Goal: Task Accomplishment & Management: Use online tool/utility

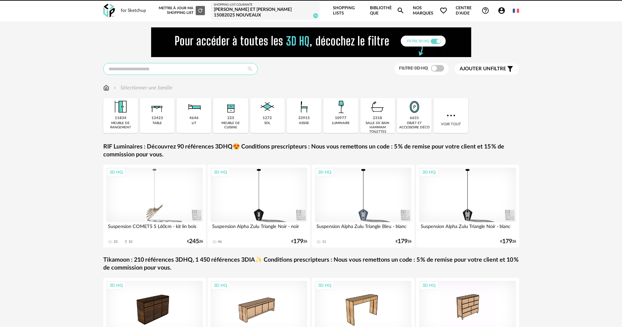
click at [179, 66] on input "text" at bounding box center [180, 69] width 154 height 12
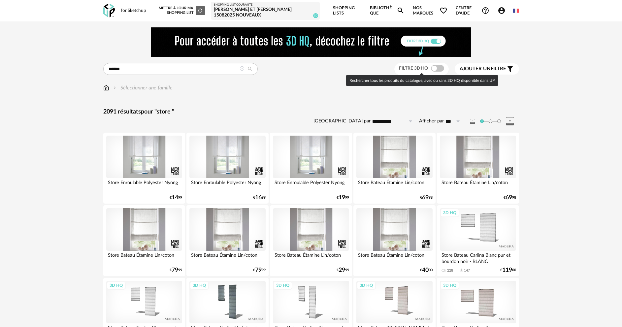
click at [439, 70] on span at bounding box center [437, 68] width 13 height 7
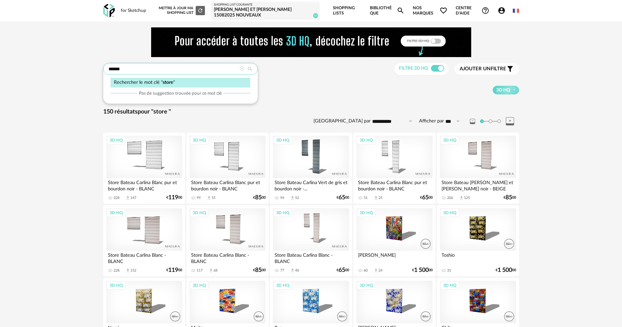
click at [140, 67] on input "*****" at bounding box center [180, 69] width 154 height 12
type input "**********"
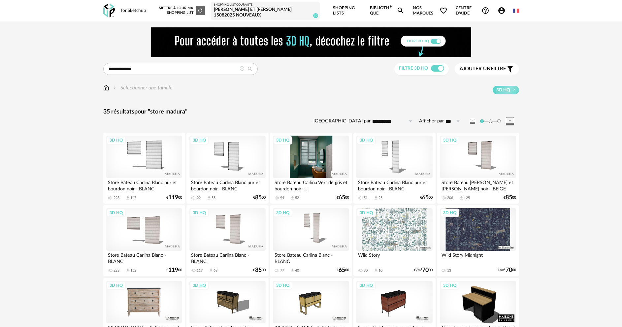
click at [326, 150] on div "3D HQ" at bounding box center [311, 157] width 76 height 43
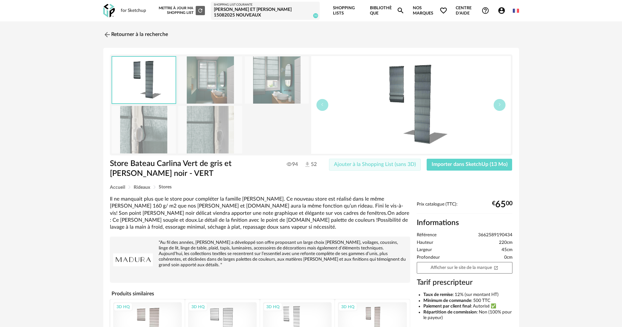
click at [346, 163] on span "Ajouter à la Shopping List (sans 3D)" at bounding box center [375, 164] width 82 height 5
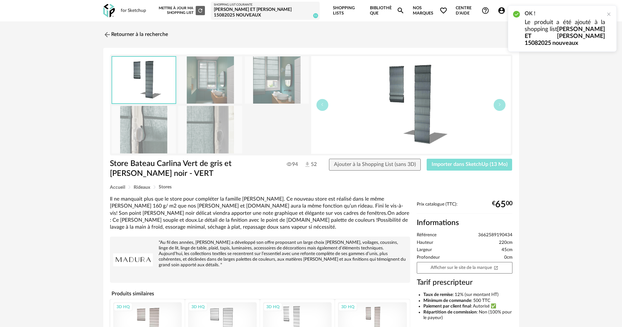
click at [440, 163] on span "Importer dans SketchUp (13 Mo)" at bounding box center [470, 164] width 76 height 5
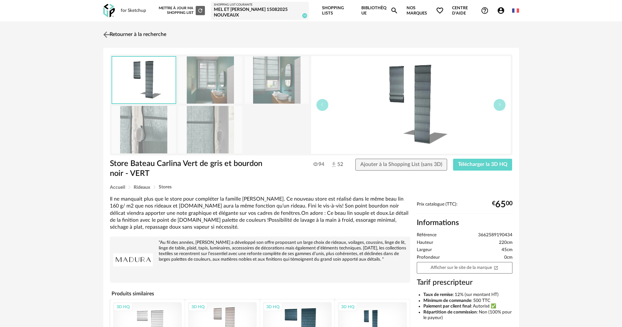
click at [142, 36] on link "Retourner à la recherche" at bounding box center [134, 34] width 65 height 15
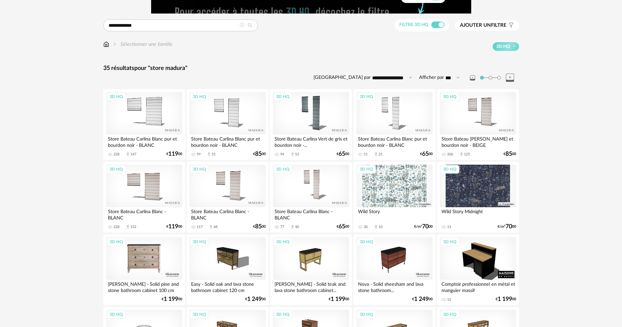
scroll to position [42, 0]
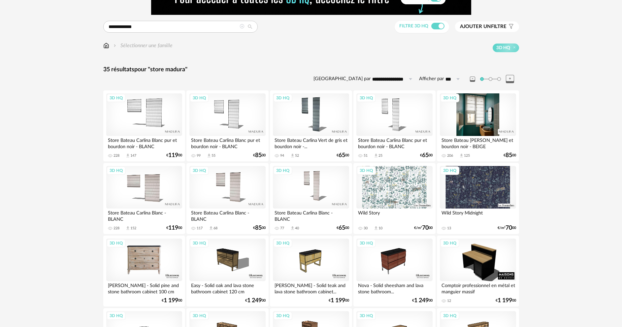
click at [474, 117] on div "3D HQ" at bounding box center [478, 114] width 76 height 43
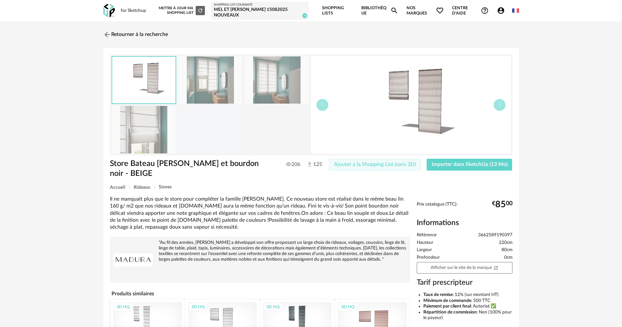
click at [388, 167] on button "Ajouter à la Shopping List (sans 3D)" at bounding box center [375, 165] width 92 height 12
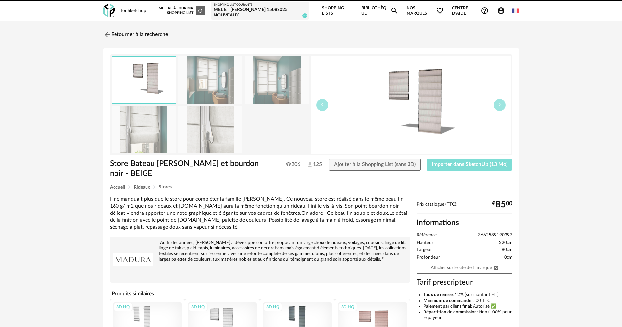
click at [470, 166] on span "Importer dans SketchUp (13 Mo)" at bounding box center [470, 164] width 76 height 5
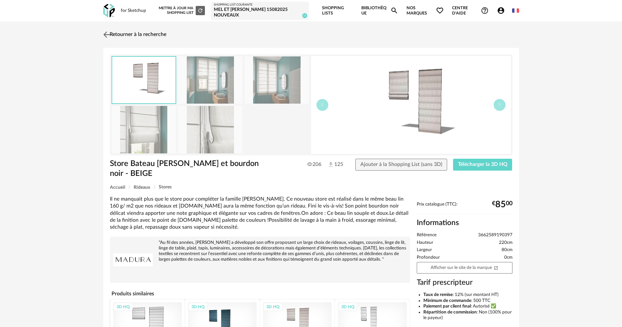
click at [144, 33] on link "Retourner à la recherche" at bounding box center [134, 34] width 65 height 15
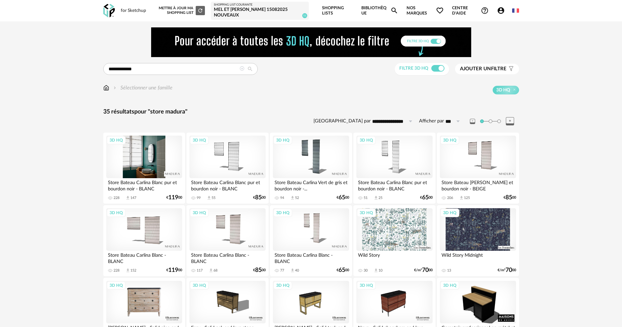
click at [156, 151] on div "3D HQ" at bounding box center [144, 157] width 76 height 43
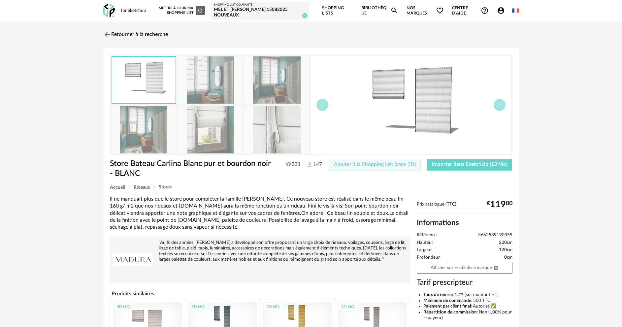
click at [363, 166] on span "Ajouter à la Shopping List (sans 3D)" at bounding box center [375, 164] width 82 height 5
click at [452, 164] on span "Importer dans SketchUp (13 Mo)" at bounding box center [470, 164] width 76 height 5
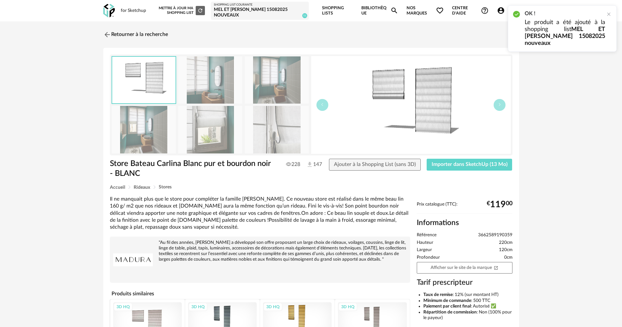
scroll to position [73, 0]
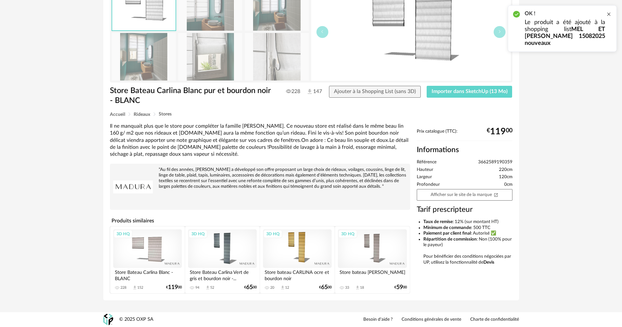
click at [609, 14] on div at bounding box center [608, 14] width 5 height 5
click at [380, 249] on div "3D HQ" at bounding box center [372, 248] width 69 height 39
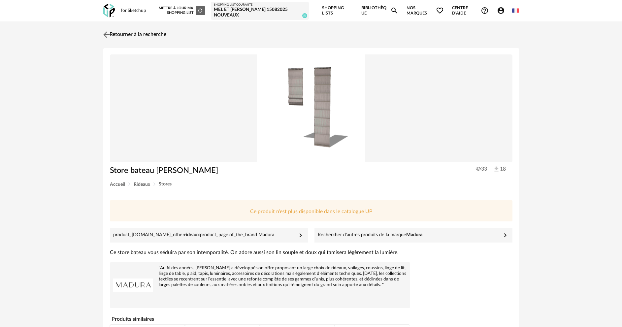
click at [124, 37] on link "Retourner à la recherche" at bounding box center [134, 34] width 65 height 15
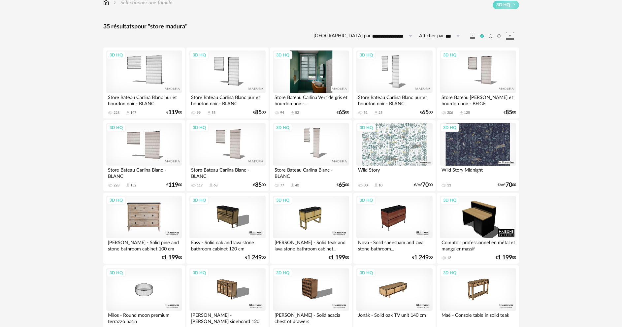
scroll to position [99, 0]
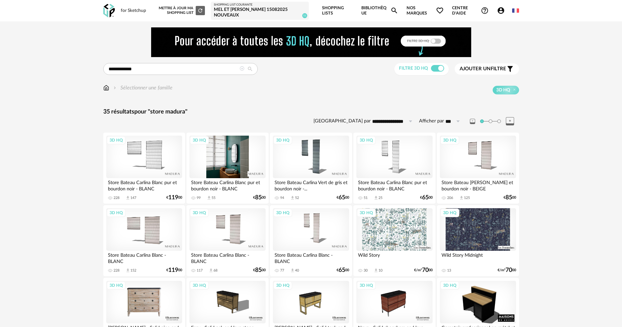
click at [216, 163] on div "3D HQ" at bounding box center [227, 157] width 76 height 43
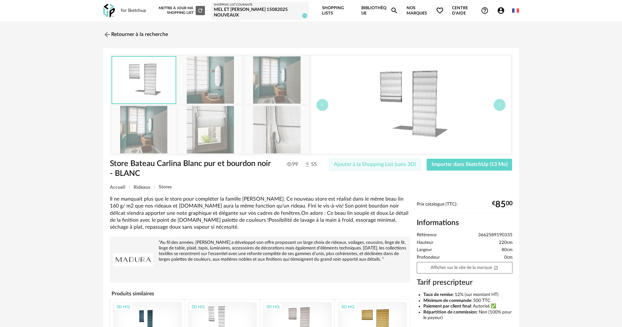
click at [354, 164] on span "Ajouter à la Shopping List (sans 3D)" at bounding box center [375, 164] width 82 height 5
click at [484, 162] on span "Importer dans SketchUp (13 Mo)" at bounding box center [470, 164] width 76 height 5
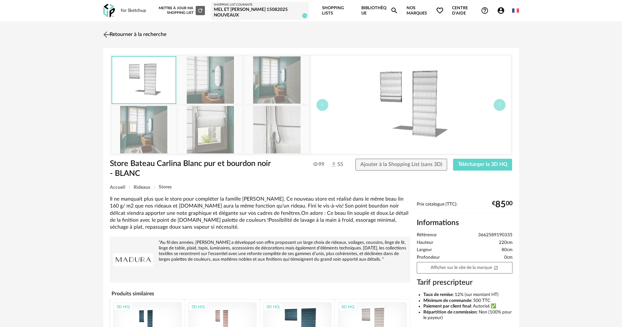
click at [150, 35] on link "Retourner à la recherche" at bounding box center [134, 34] width 65 height 15
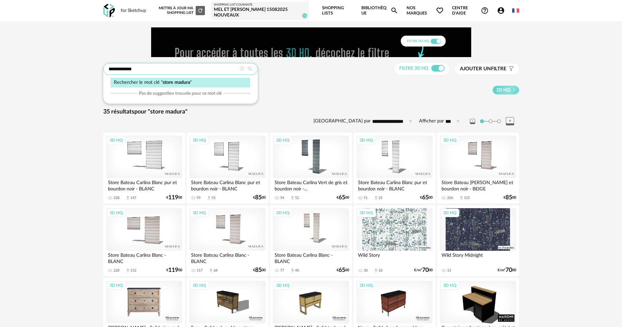
drag, startPoint x: 148, startPoint y: 68, endPoint x: 96, endPoint y: 69, distance: 51.5
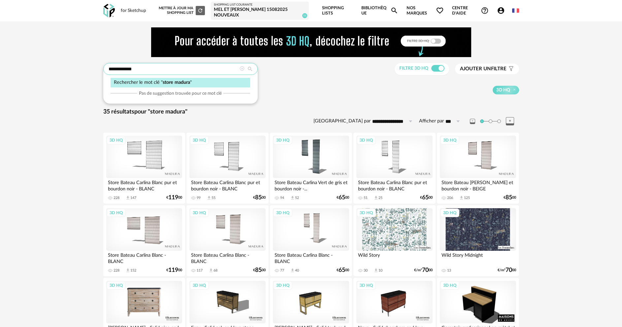
type input "*******"
type input "**********"
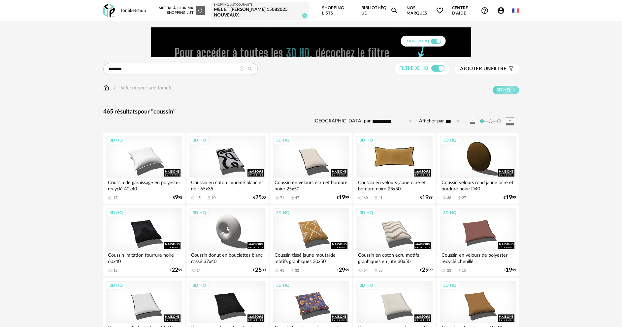
click at [396, 164] on div "3D HQ" at bounding box center [394, 157] width 76 height 43
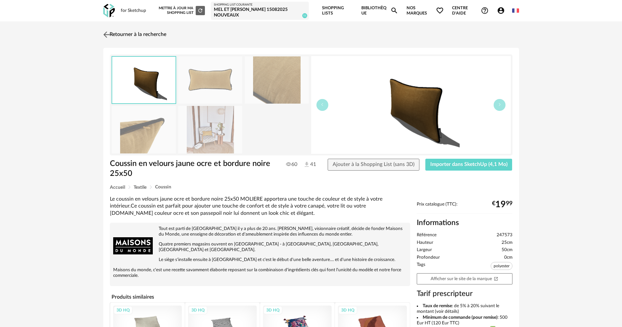
click at [121, 36] on link "Retourner à la recherche" at bounding box center [134, 34] width 65 height 15
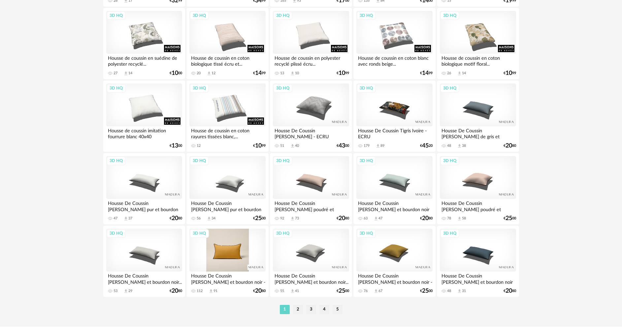
scroll to position [1287, 0]
click at [297, 310] on li "2" at bounding box center [298, 309] width 10 height 9
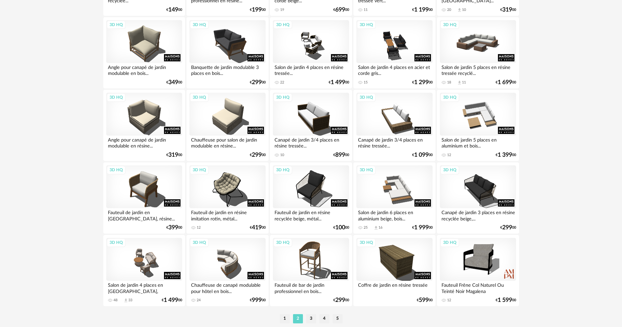
scroll to position [1302, 0]
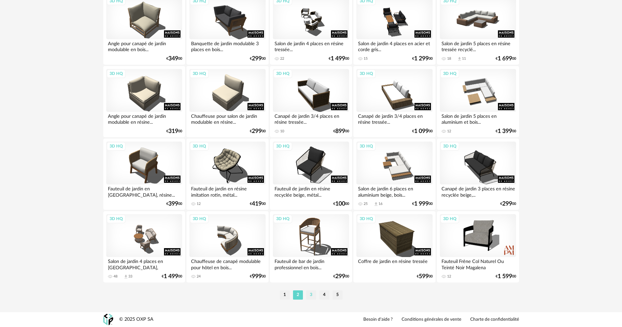
click at [311, 293] on li "3" at bounding box center [311, 294] width 10 height 9
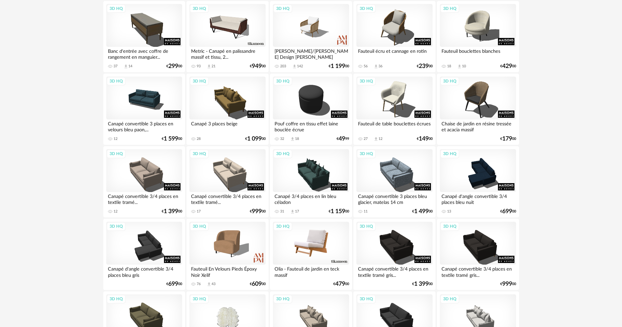
scroll to position [1302, 0]
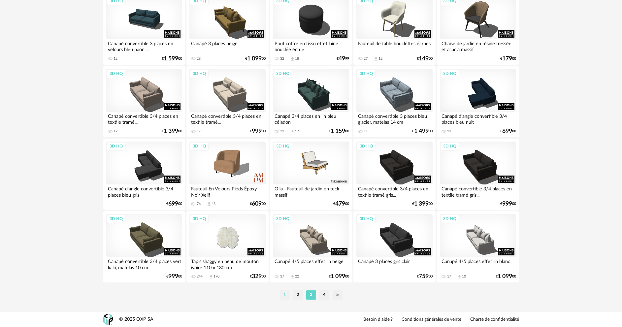
click at [286, 295] on li "1" at bounding box center [285, 294] width 10 height 9
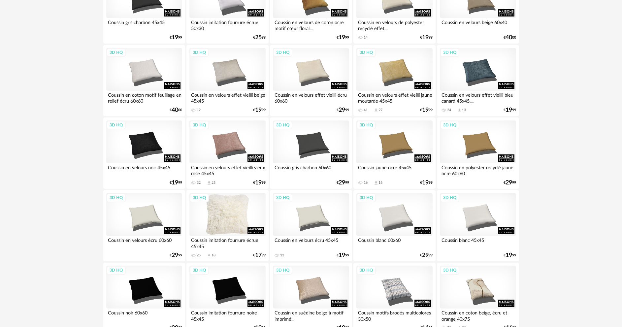
scroll to position [495, 0]
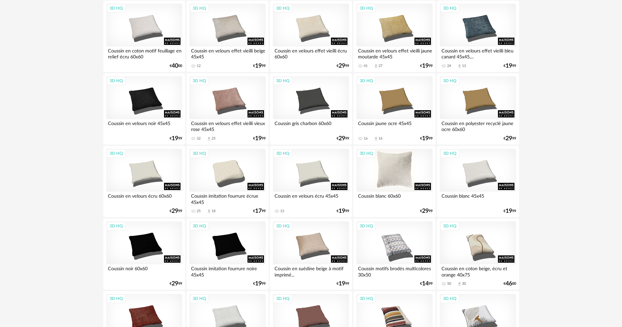
click at [379, 181] on div "3D HQ" at bounding box center [394, 170] width 76 height 43
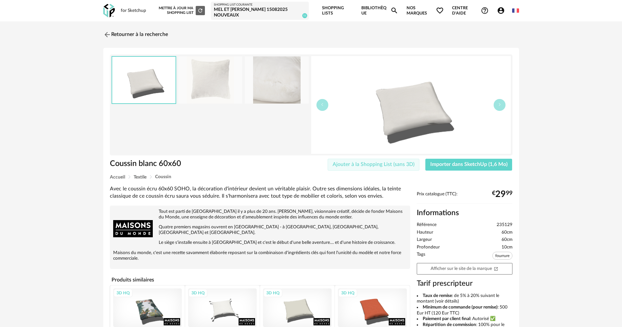
click at [383, 163] on span "Ajouter à la Shopping List (sans 3D)" at bounding box center [374, 164] width 82 height 5
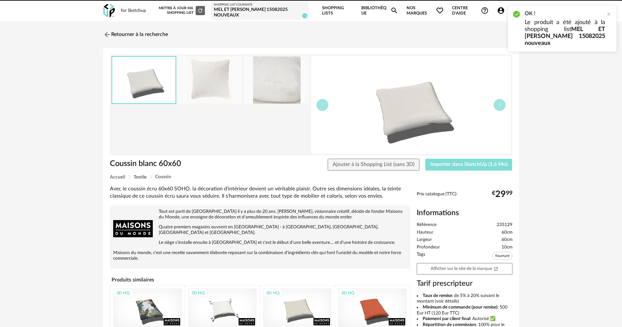
click at [461, 165] on span "Importer dans SketchUp (1,6 Mo)" at bounding box center [468, 164] width 77 height 5
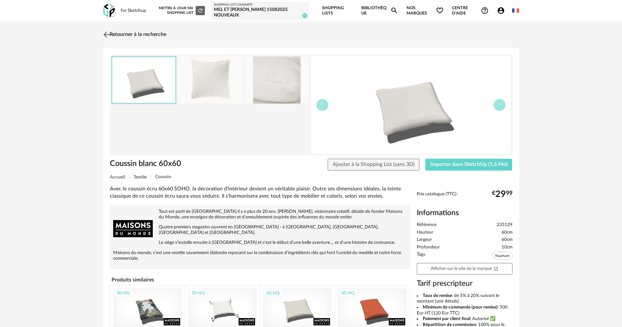
click at [113, 32] on link "Retourner à la recherche" at bounding box center [134, 34] width 65 height 15
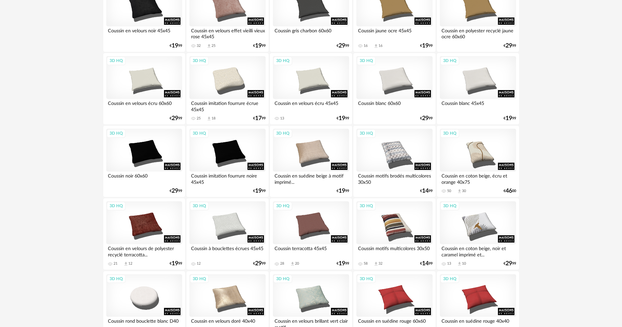
scroll to position [594, 0]
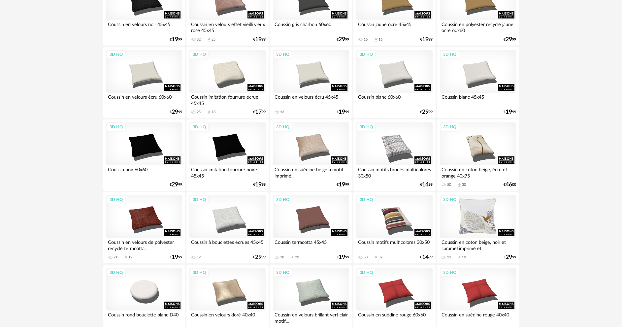
click at [477, 222] on div "3D HQ" at bounding box center [478, 216] width 76 height 43
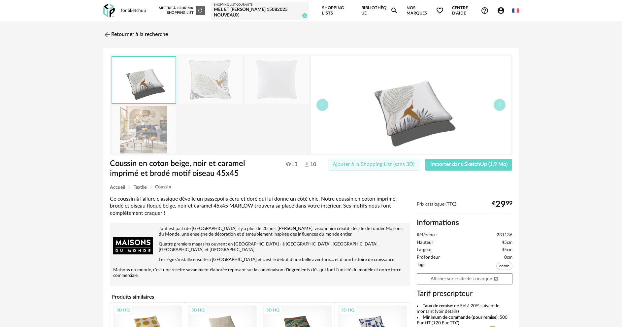
click at [391, 166] on span "Ajouter à la Shopping List (sans 3D)" at bounding box center [374, 164] width 82 height 5
click at [450, 165] on span "Importer dans SketchUp (1,9 Mo)" at bounding box center [468, 164] width 77 height 5
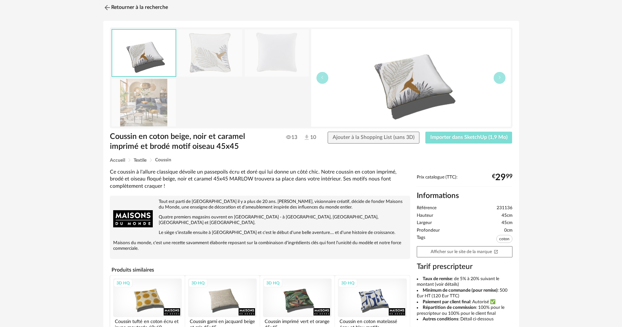
scroll to position [66, 0]
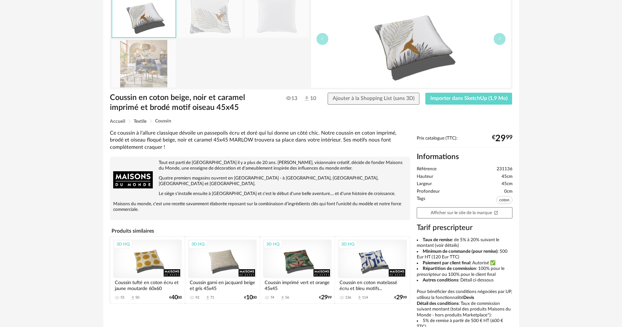
click at [149, 248] on div "3D HQ" at bounding box center [147, 259] width 69 height 39
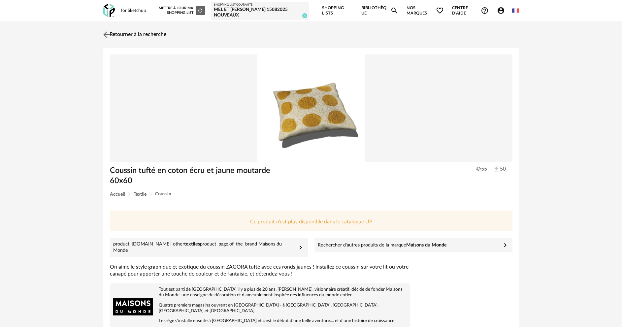
click at [158, 37] on link "Retourner à la recherche" at bounding box center [134, 34] width 65 height 15
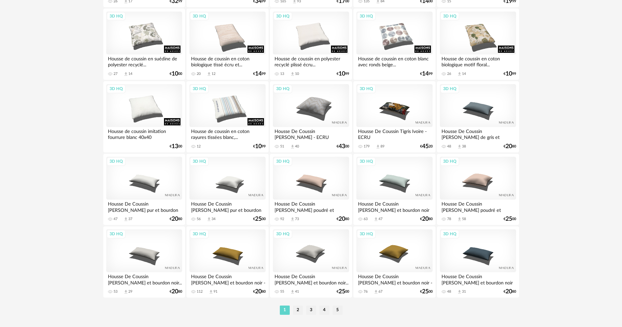
scroll to position [1287, 0]
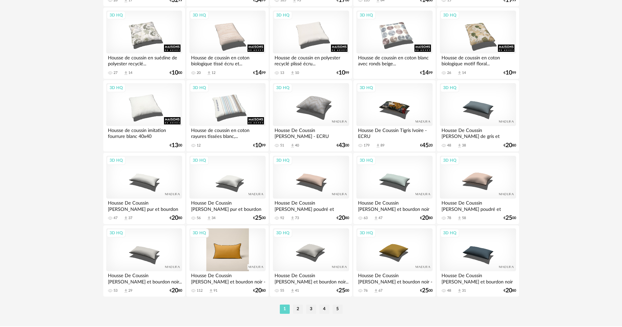
click at [229, 255] on div "3D HQ" at bounding box center [227, 249] width 76 height 43
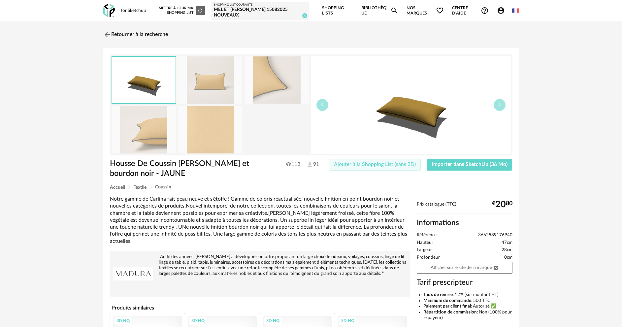
click at [361, 162] on span "Ajouter à la Shopping List (sans 3D)" at bounding box center [375, 164] width 82 height 5
click at [443, 164] on span "Importer dans SketchUp (36 Mo)" at bounding box center [470, 164] width 76 height 5
click at [156, 36] on link "Retourner à la recherche" at bounding box center [134, 34] width 65 height 15
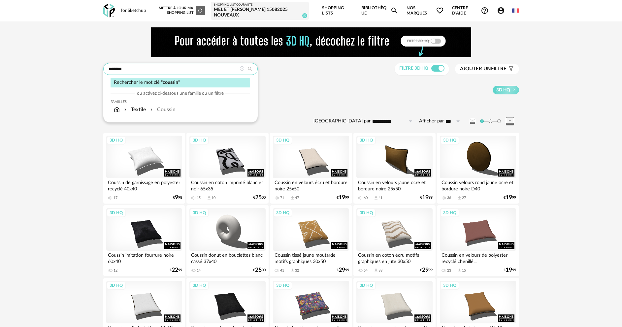
drag, startPoint x: 158, startPoint y: 70, endPoint x: 69, endPoint y: 73, distance: 89.5
type input "**********"
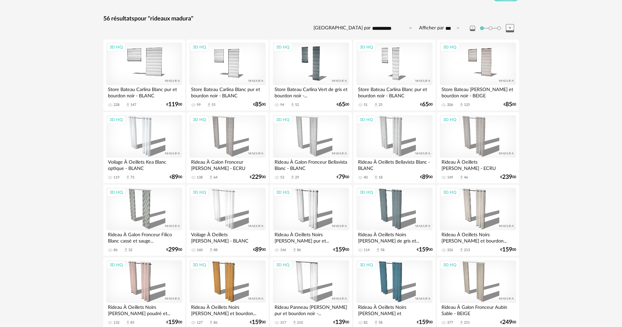
scroll to position [99, 0]
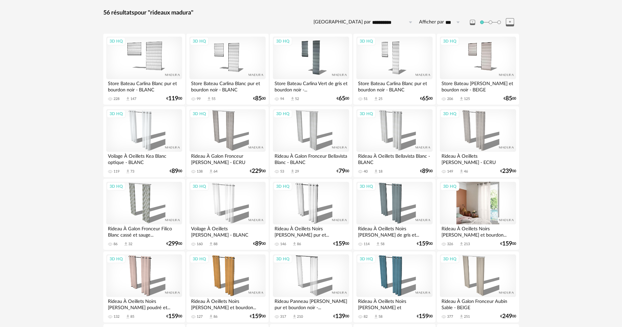
click at [482, 214] on div "3D HQ" at bounding box center [478, 203] width 76 height 43
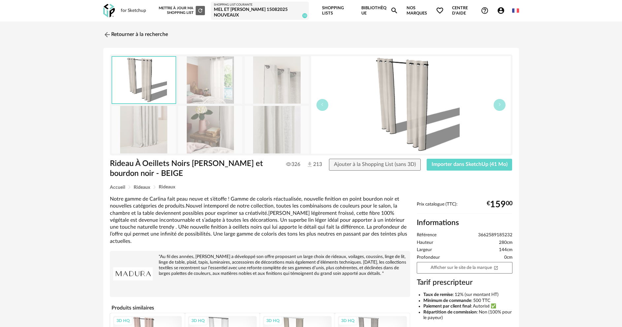
click at [421, 116] on img at bounding box center [411, 105] width 200 height 98
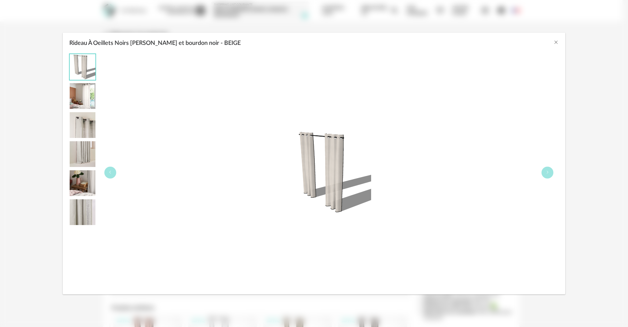
click at [92, 121] on img "Rideau À Oeillets Noirs Carlina Calcaire et bourdon noir - BEIGE" at bounding box center [83, 125] width 26 height 26
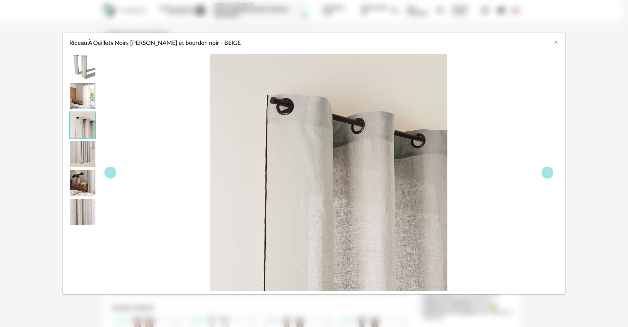
click at [87, 147] on img "Rideau À Oeillets Noirs Carlina Calcaire et bourdon noir - BEIGE" at bounding box center [83, 154] width 26 height 26
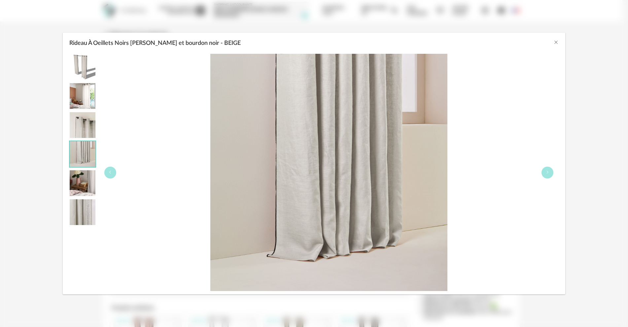
click at [83, 184] on img "Rideau À Oeillets Noirs Carlina Calcaire et bourdon noir - BEIGE" at bounding box center [83, 183] width 26 height 26
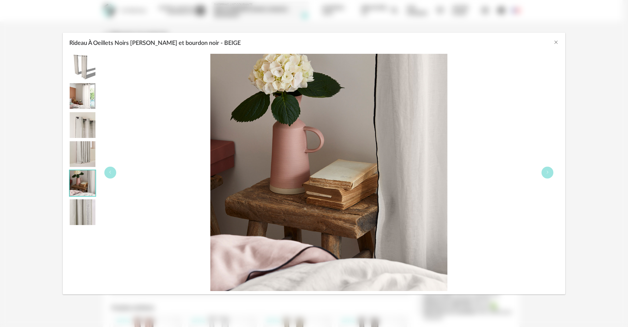
click at [83, 217] on img "Rideau À Oeillets Noirs Carlina Calcaire et bourdon noir - BEIGE" at bounding box center [83, 212] width 26 height 26
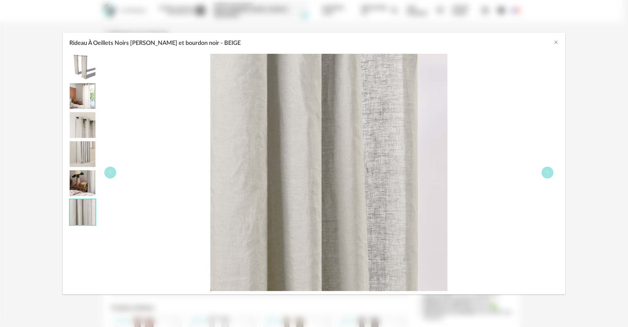
click at [87, 98] on img "Rideau À Oeillets Noirs Carlina Calcaire et bourdon noir - BEIGE" at bounding box center [83, 96] width 26 height 26
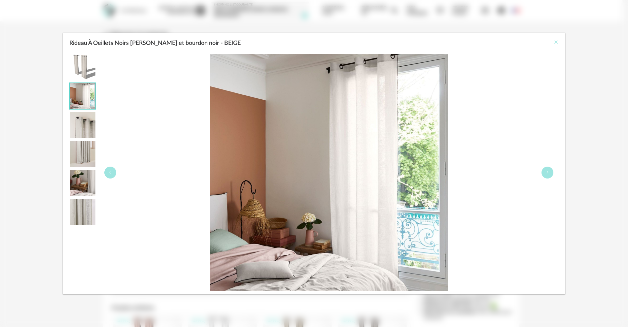
click at [554, 43] on icon "Close" at bounding box center [555, 42] width 5 height 5
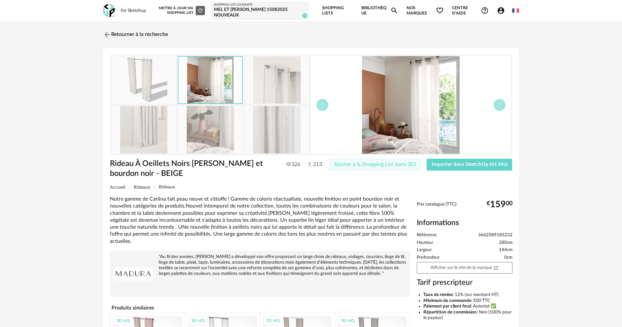
click at [360, 167] on button "Ajouter à la Shopping List (sans 3D)" at bounding box center [375, 165] width 92 height 12
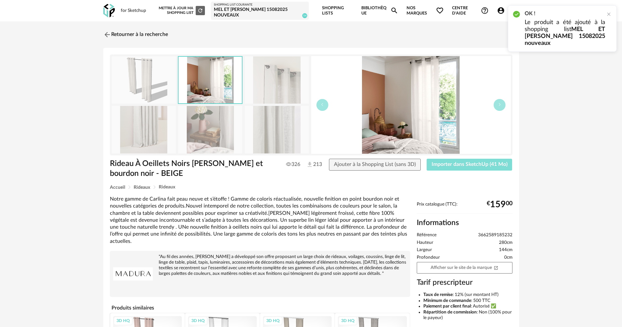
click at [460, 166] on span "Importer dans SketchUp (41 Mo)" at bounding box center [470, 164] width 76 height 5
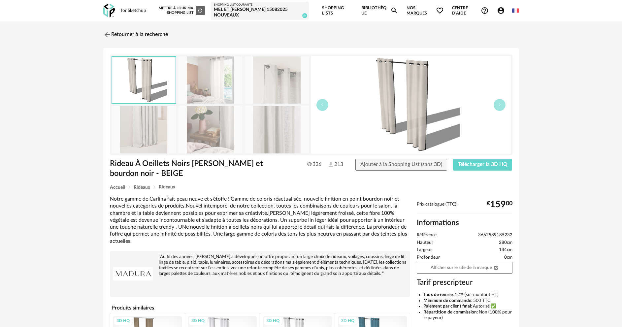
click at [236, 13] on div "MEL ET [PERSON_NAME] 15082025 nouveaux" at bounding box center [260, 13] width 92 height 12
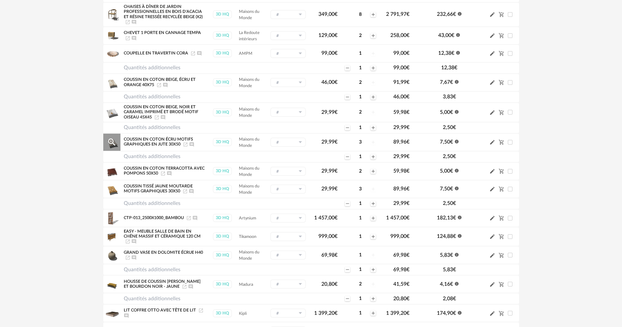
scroll to position [132, 0]
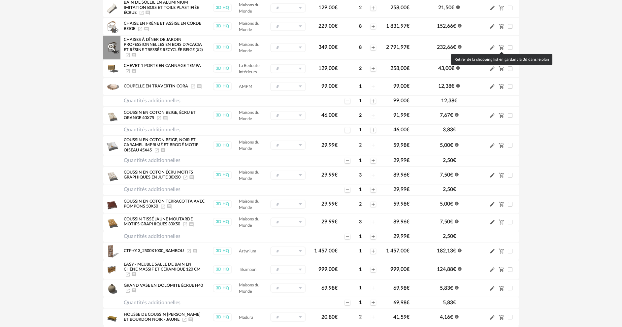
click at [501, 47] on icon "Cart Minus icon" at bounding box center [502, 48] width 6 height 6
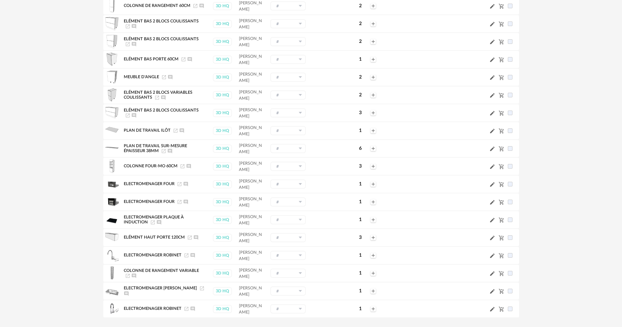
scroll to position [858, 0]
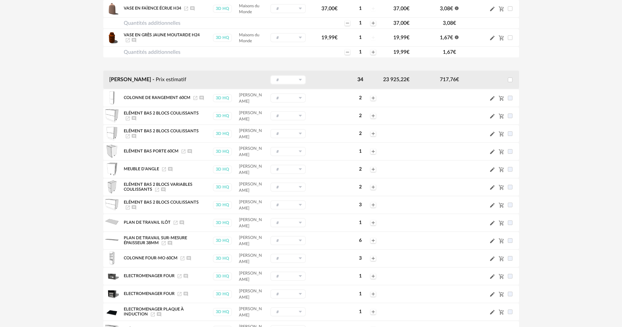
click at [300, 76] on icon at bounding box center [300, 79] width 8 height 9
click at [293, 105] on span "Nouveau groupe (ex.: Cuisine)" at bounding box center [301, 104] width 52 height 4
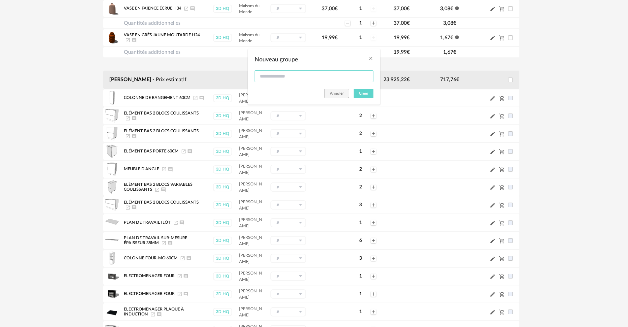
click at [278, 74] on input "Nouveau groupe" at bounding box center [313, 76] width 119 height 12
type input "*******"
click at [367, 92] on span "Créer" at bounding box center [363, 93] width 9 height 4
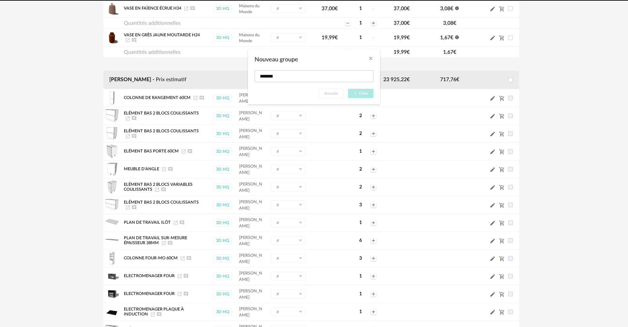
type input "*******"
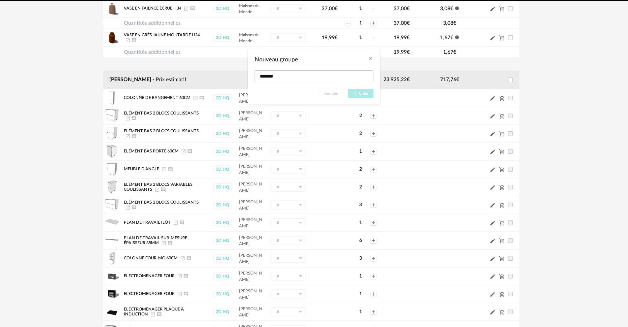
type input "*******"
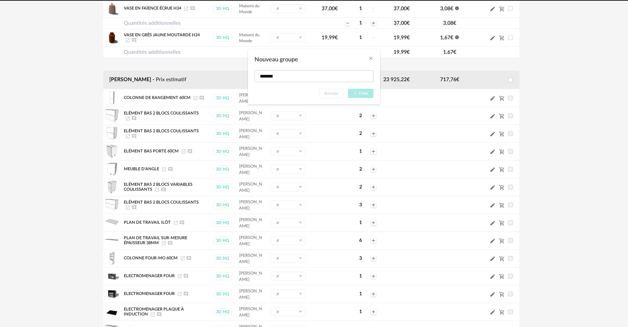
type input "*******"
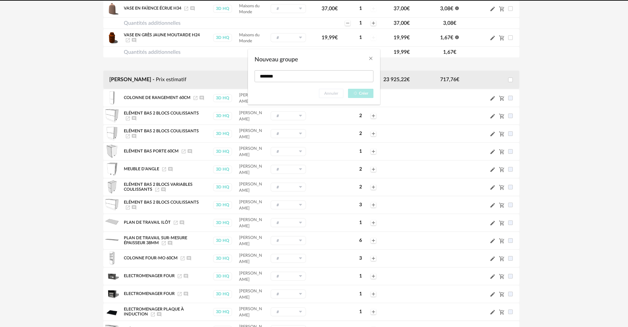
type input "*******"
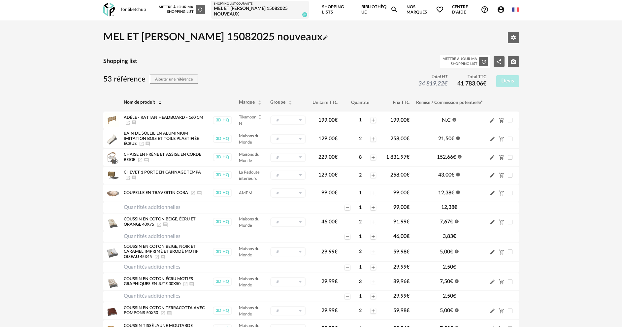
scroll to position [0, 0]
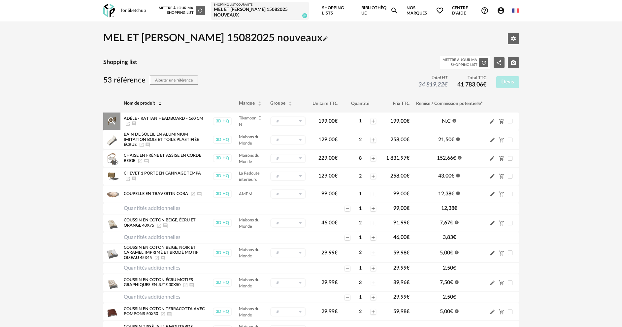
click at [299, 121] on icon at bounding box center [300, 121] width 8 height 9
click at [287, 161] on span "Nouveau groupe (ex.: Cuisine)" at bounding box center [301, 162] width 52 height 4
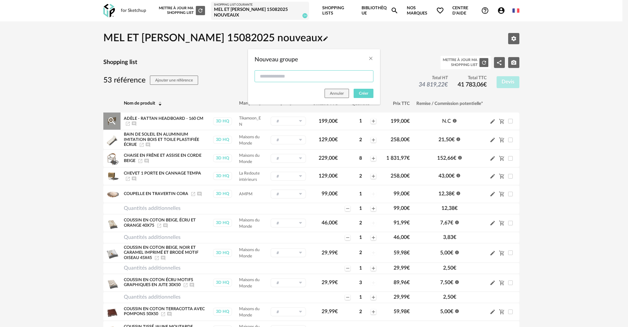
click at [307, 77] on input "Nouveau groupe" at bounding box center [313, 76] width 119 height 12
type input "**********"
click at [368, 90] on button "Créer" at bounding box center [364, 93] width 20 height 9
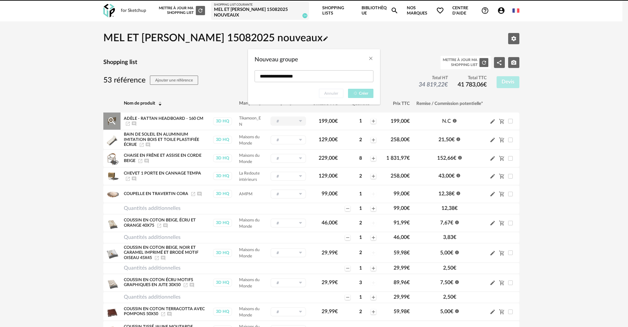
type input "**********"
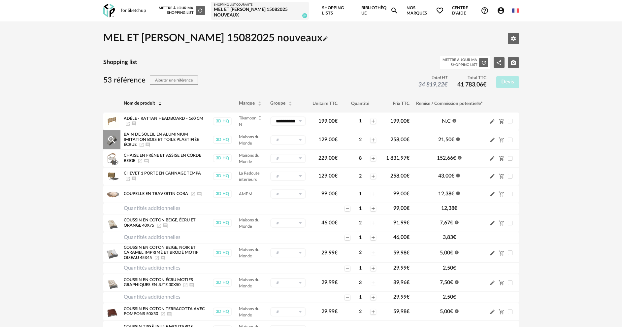
click at [300, 139] on icon at bounding box center [300, 139] width 8 height 9
click at [282, 192] on span "Nouveau groupe (ex.: Cuisine)" at bounding box center [301, 191] width 52 height 4
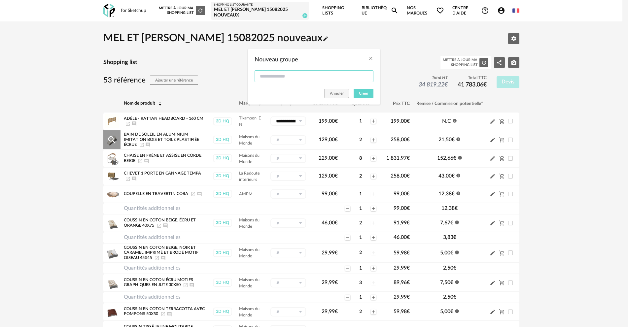
click at [292, 78] on input "Nouveau groupe" at bounding box center [313, 76] width 119 height 12
type input "********"
click at [356, 93] on button "Créer" at bounding box center [364, 93] width 20 height 9
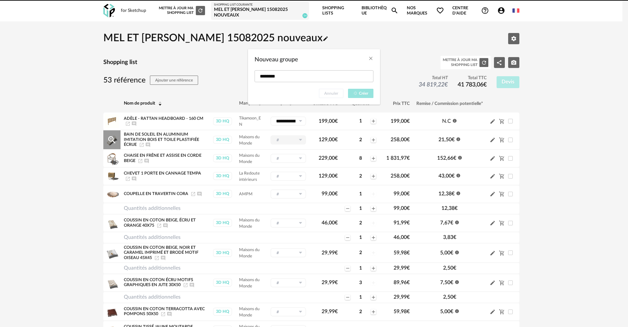
type input "********"
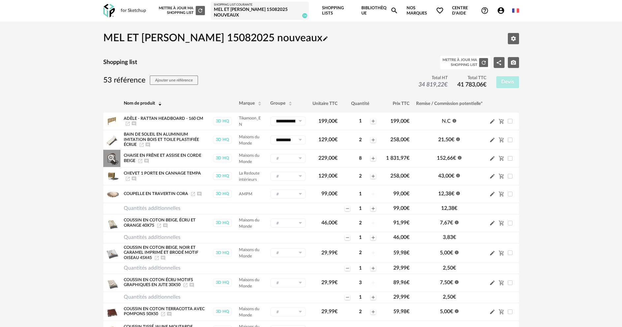
click at [299, 159] on icon at bounding box center [300, 158] width 8 height 9
click at [281, 217] on button "Nouveau groupe (ex.: Cuisine)" at bounding box center [301, 221] width 62 height 11
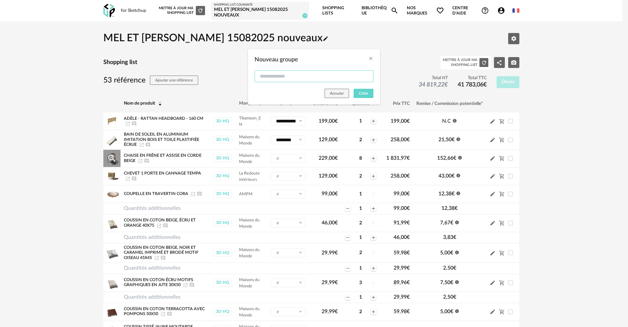
click at [276, 79] on input "Nouveau groupe" at bounding box center [313, 76] width 119 height 12
type input "**********"
click at [366, 94] on span "Créer" at bounding box center [363, 93] width 9 height 4
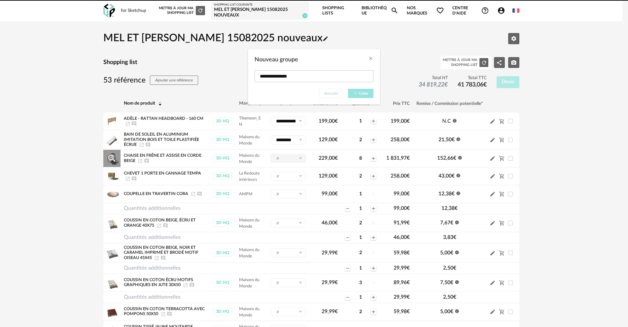
type input "**********"
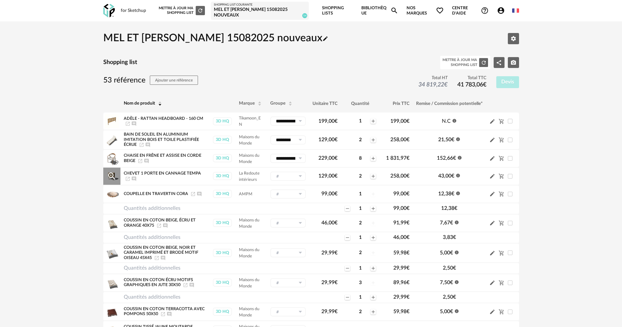
click at [299, 176] on icon at bounding box center [300, 176] width 8 height 9
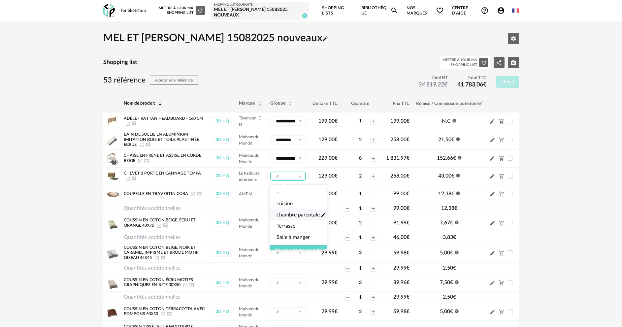
click at [298, 212] on span "chambre parentale" at bounding box center [298, 215] width 43 height 8
type input "**********"
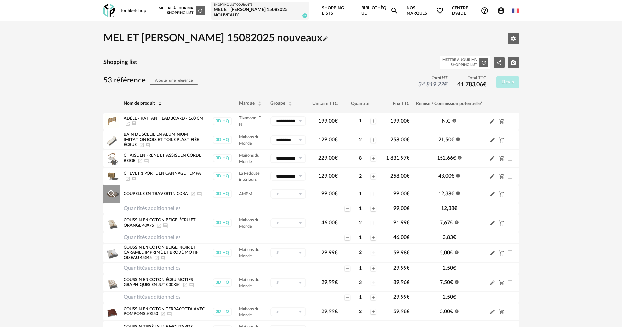
click at [301, 195] on icon at bounding box center [300, 193] width 8 height 9
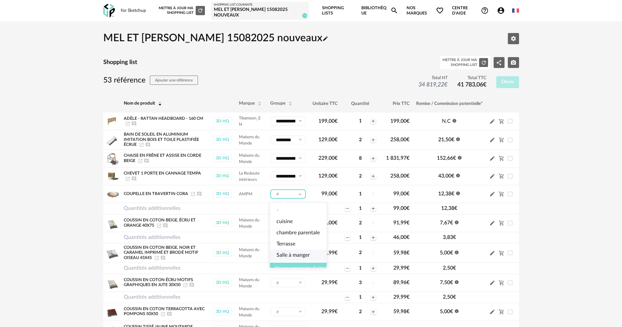
click at [280, 266] on button "Nouveau groupe (ex.: Cuisine)" at bounding box center [301, 268] width 62 height 11
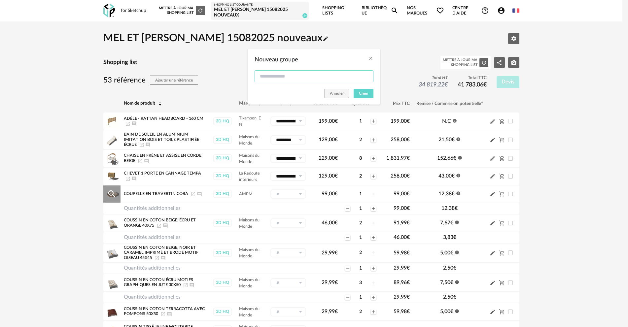
click at [277, 75] on input "Nouveau groupe" at bounding box center [313, 76] width 119 height 12
type input "******"
click at [362, 94] on span "Créer" at bounding box center [363, 93] width 9 height 4
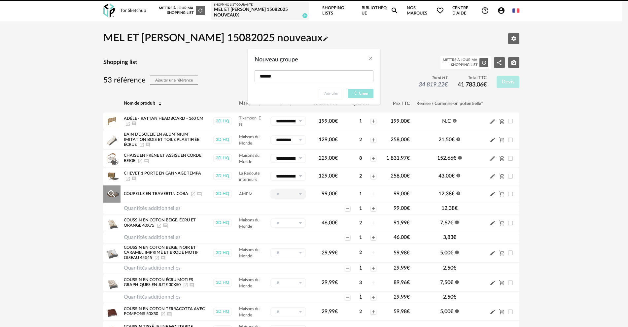
type input "******"
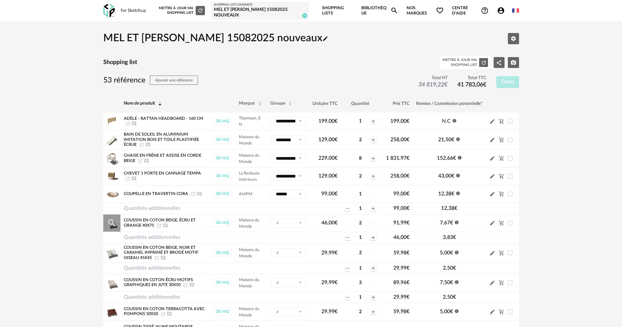
scroll to position [33, 0]
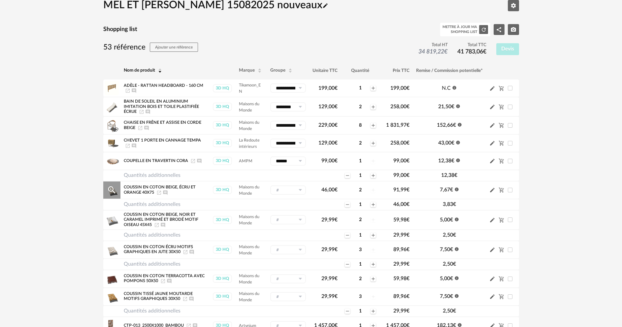
click at [298, 192] on icon at bounding box center [300, 190] width 8 height 9
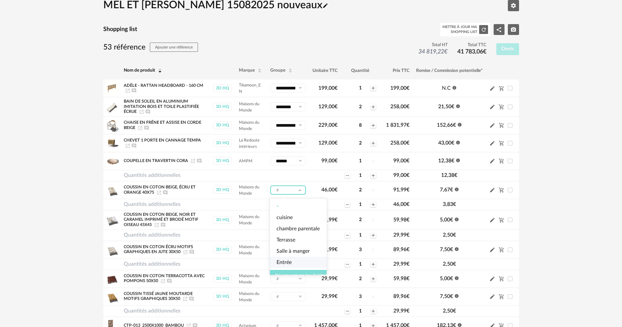
click at [287, 274] on span "Nouveau groupe (ex.: Cuisine)" at bounding box center [301, 275] width 52 height 4
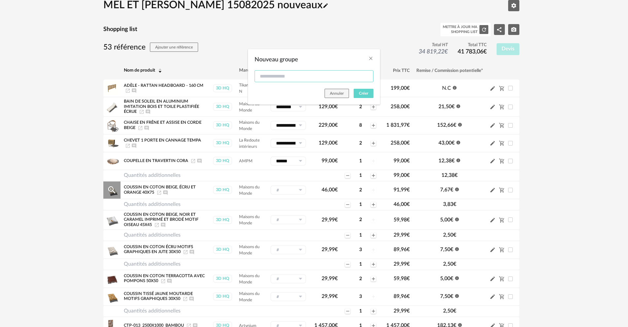
click at [265, 77] on input "Nouveau groupe" at bounding box center [313, 76] width 119 height 12
type input "*****"
click at [361, 94] on span "Créer" at bounding box center [363, 93] width 9 height 4
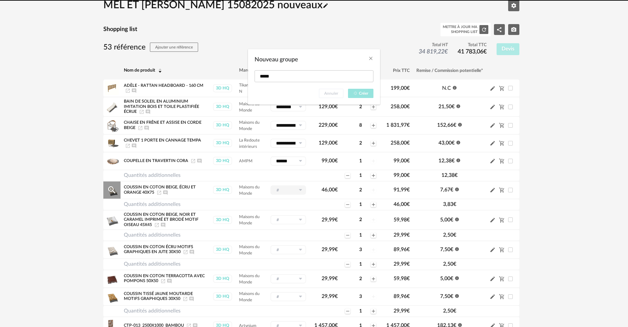
type input "*****"
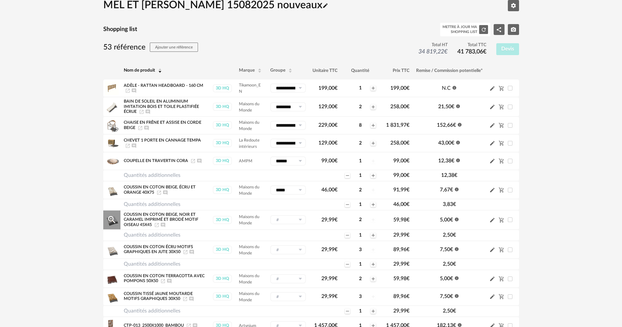
click at [299, 220] on icon at bounding box center [300, 219] width 8 height 9
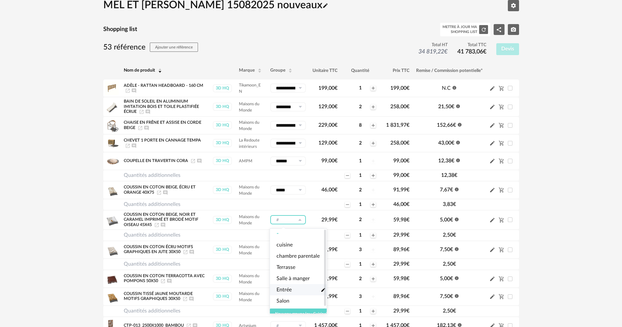
scroll to position [8, 0]
click at [284, 312] on span "Nouveau groupe (ex.: Cuisine)" at bounding box center [301, 314] width 52 height 4
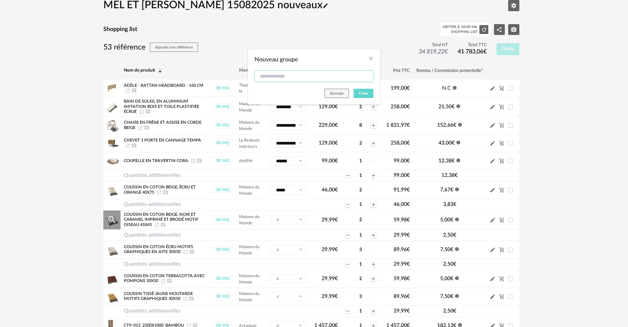
click at [272, 74] on input "Nouveau groupe" at bounding box center [313, 76] width 119 height 12
type input "**********"
click at [364, 95] on span "Créer" at bounding box center [363, 93] width 9 height 4
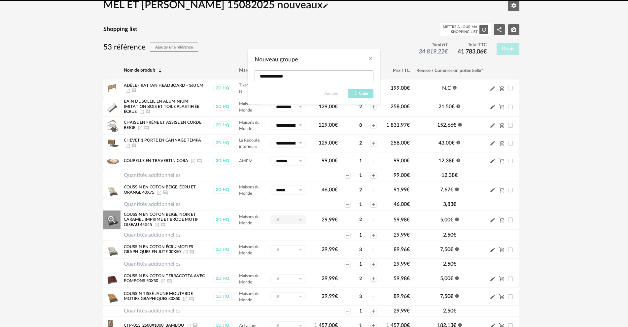
type input "**********"
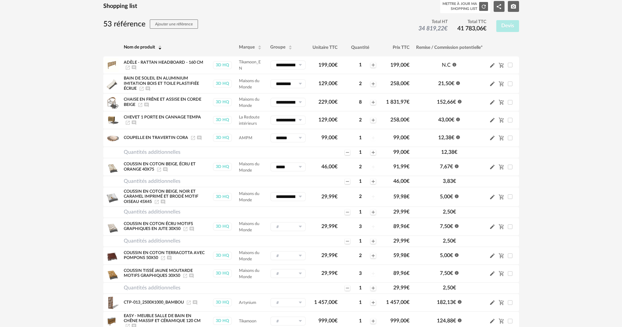
scroll to position [99, 0]
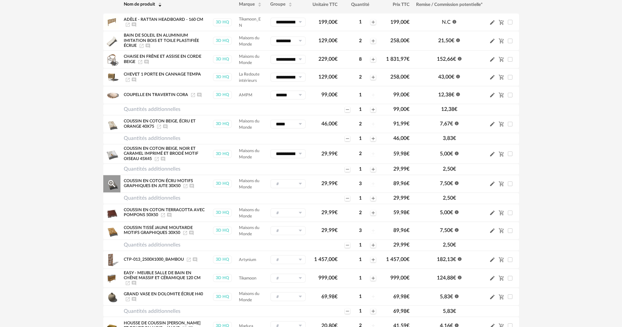
click at [298, 184] on icon at bounding box center [300, 183] width 8 height 9
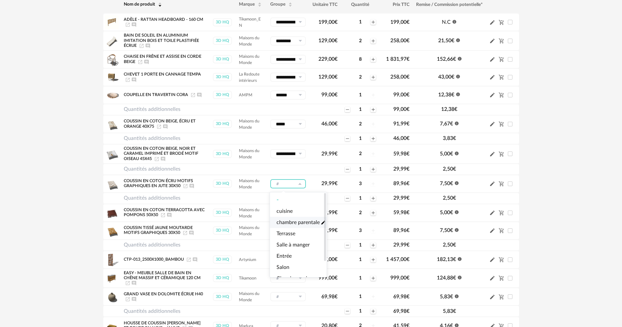
click at [295, 220] on span "chambre parentale" at bounding box center [298, 223] width 43 height 8
type input "**********"
click at [299, 212] on icon at bounding box center [300, 212] width 8 height 9
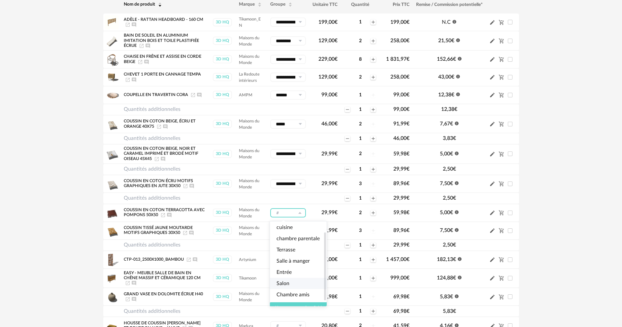
scroll to position [19, 0]
click at [278, 279] on span "Salon" at bounding box center [283, 283] width 13 height 8
type input "*****"
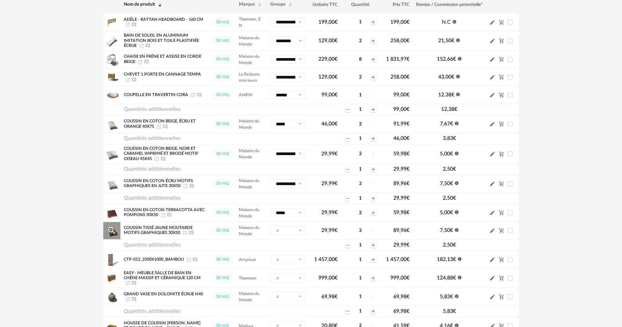
click at [300, 230] on icon at bounding box center [300, 230] width 8 height 9
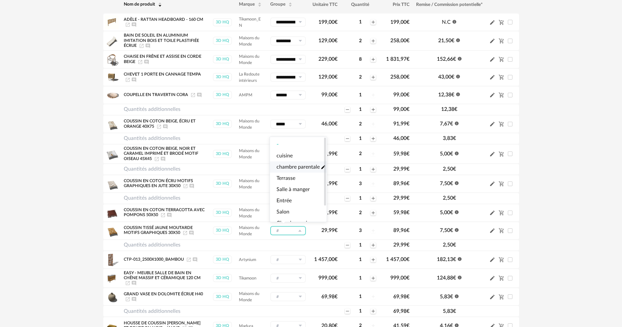
click at [302, 167] on span "chambre parentale" at bounding box center [298, 167] width 43 height 8
type input "**********"
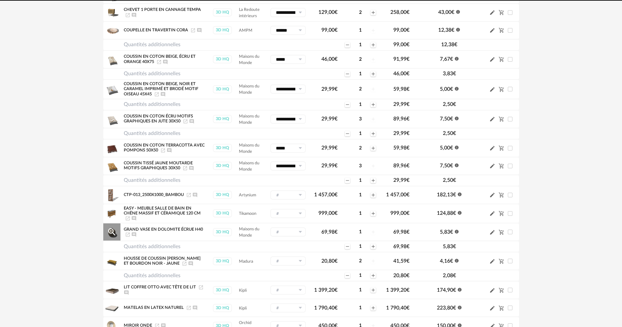
scroll to position [165, 0]
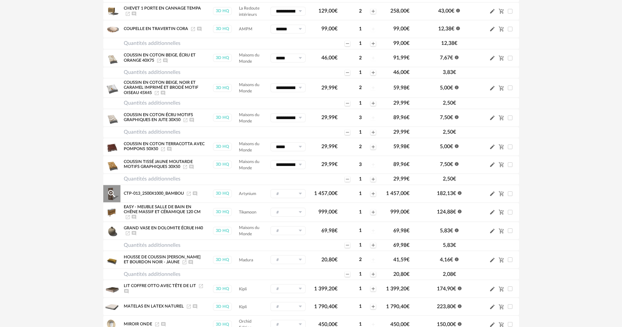
click at [299, 192] on icon at bounding box center [300, 193] width 8 height 9
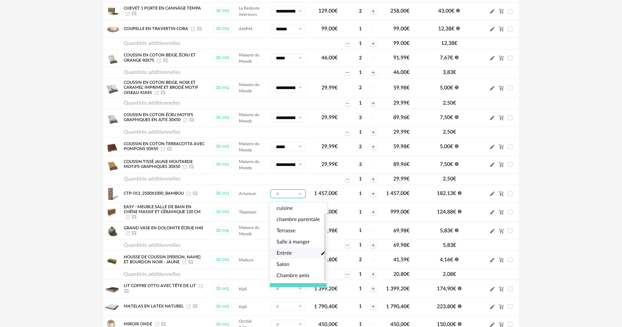
scroll to position [19, 0]
click at [281, 282] on button "Nouveau groupe (ex.: Cuisine)" at bounding box center [301, 287] width 62 height 11
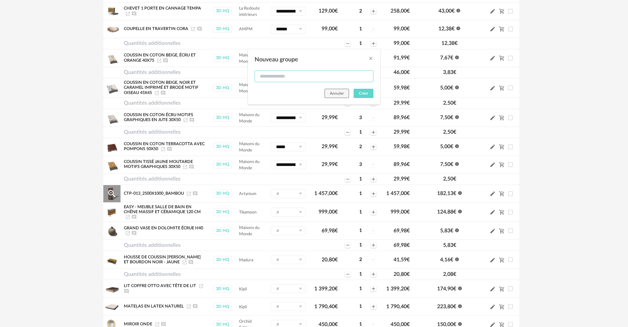
click at [304, 77] on input "Nouveau groupe" at bounding box center [313, 76] width 119 height 12
type input "**********"
click at [358, 94] on button "Créer" at bounding box center [364, 93] width 20 height 9
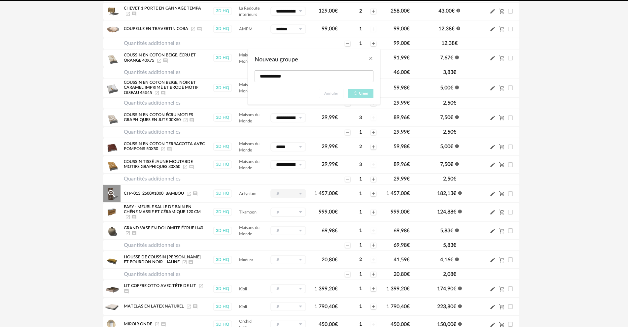
type input "**********"
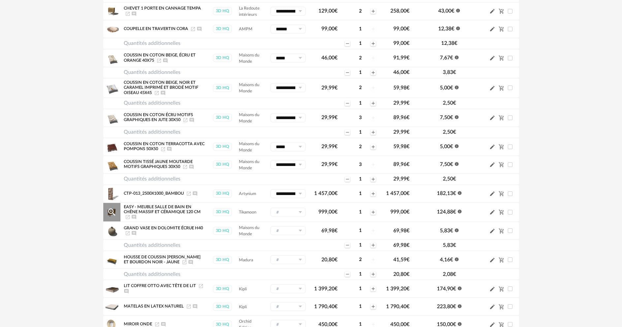
click at [299, 211] on icon at bounding box center [300, 212] width 8 height 9
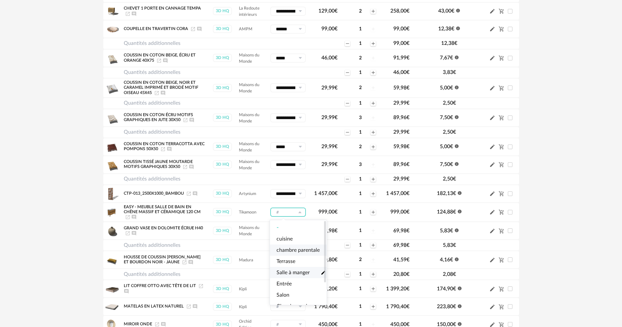
scroll to position [31, 0]
click at [286, 289] on span "Salle d'eau" at bounding box center [289, 293] width 24 height 8
type input "**********"
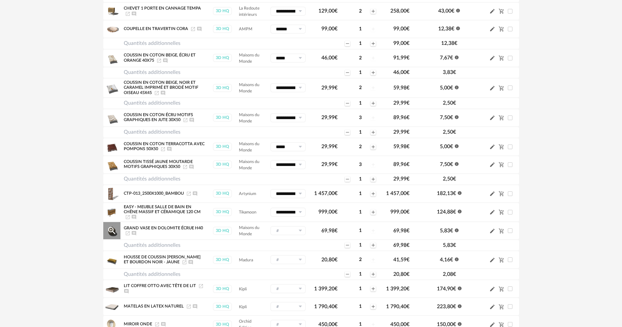
click at [300, 229] on icon at bounding box center [300, 230] width 8 height 9
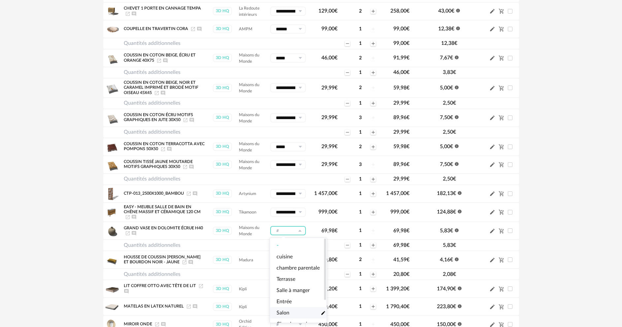
drag, startPoint x: 282, startPoint y: 312, endPoint x: 274, endPoint y: 300, distance: 14.2
click at [282, 309] on span "Salon" at bounding box center [283, 313] width 13 height 8
type input "*****"
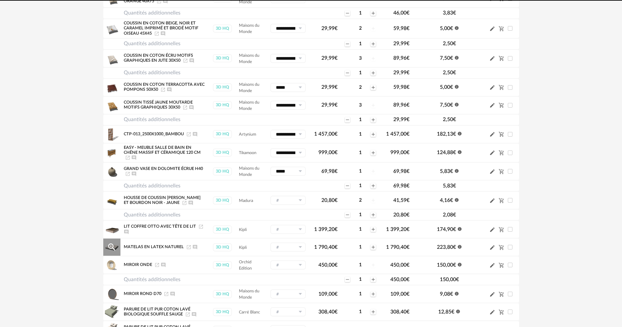
scroll to position [231, 0]
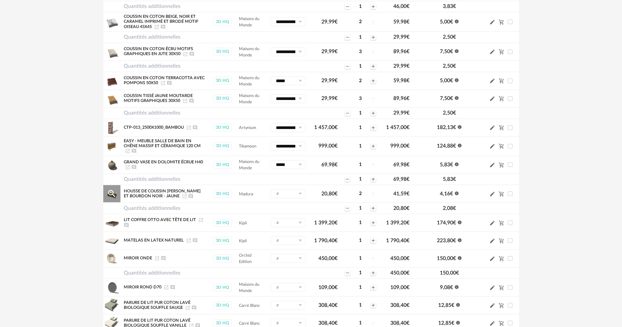
click at [297, 192] on icon at bounding box center [300, 193] width 8 height 9
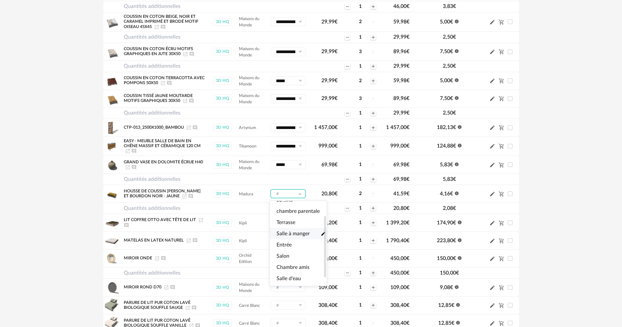
scroll to position [31, 0]
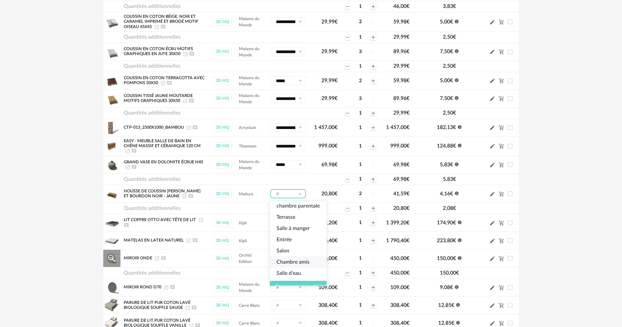
drag, startPoint x: 287, startPoint y: 255, endPoint x: 279, endPoint y: 254, distance: 8.7
click at [287, 258] on span "Chambre amis" at bounding box center [293, 262] width 33 height 8
type input "**********"
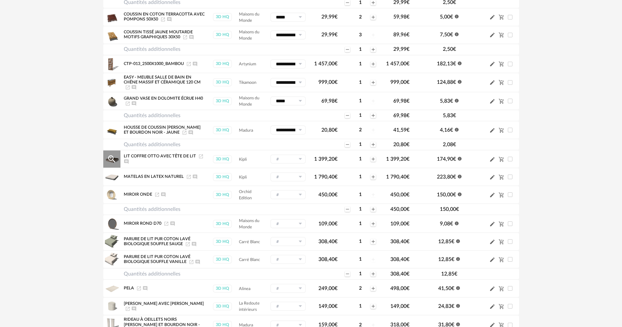
scroll to position [297, 0]
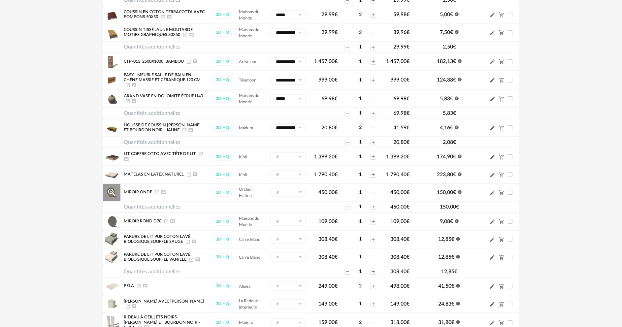
click at [300, 189] on icon at bounding box center [300, 192] width 8 height 9
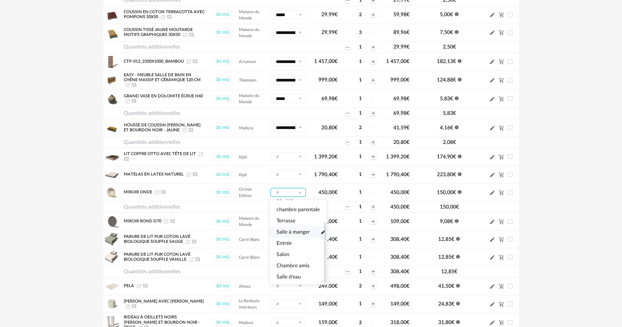
scroll to position [31, 0]
click at [291, 257] on span "Chambre amis" at bounding box center [293, 261] width 33 height 8
type input "**********"
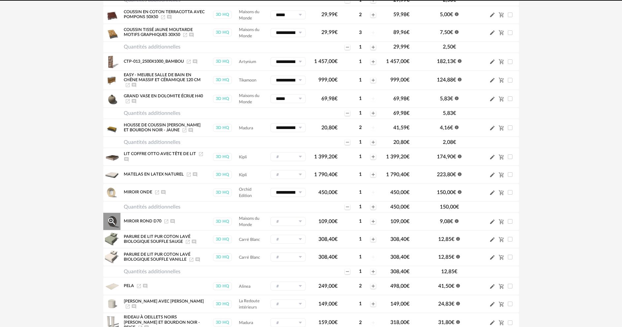
scroll to position [363, 0]
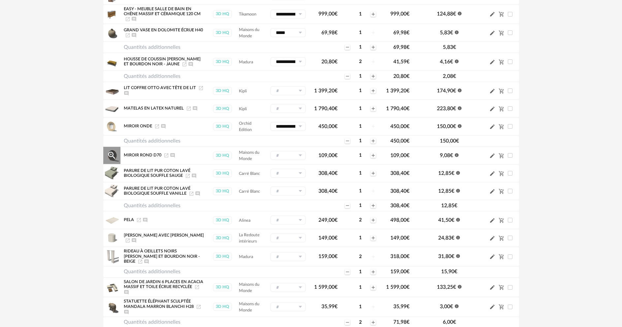
click at [301, 154] on icon at bounding box center [300, 155] width 8 height 9
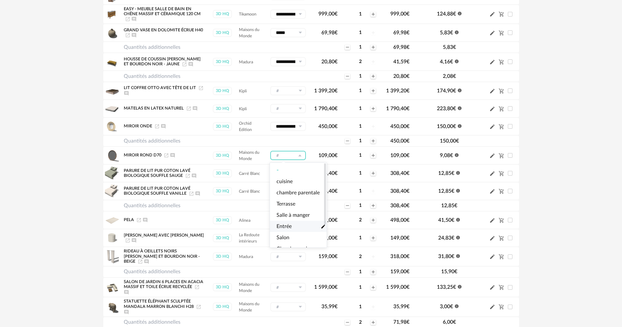
click at [286, 226] on span "Entrée" at bounding box center [284, 227] width 15 height 8
type input "******"
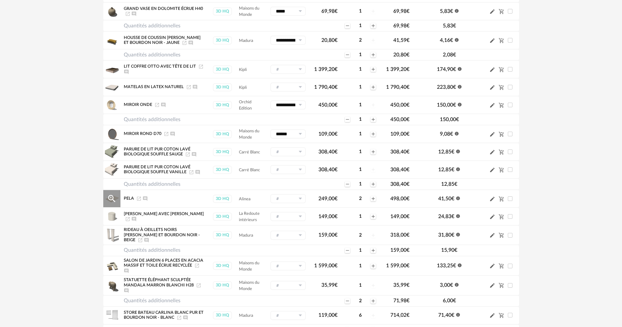
scroll to position [396, 0]
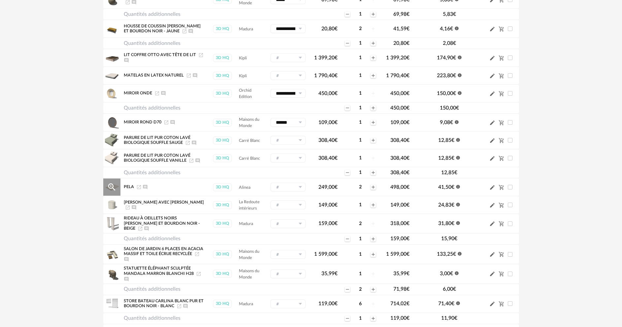
click at [299, 185] on icon at bounding box center [300, 187] width 8 height 9
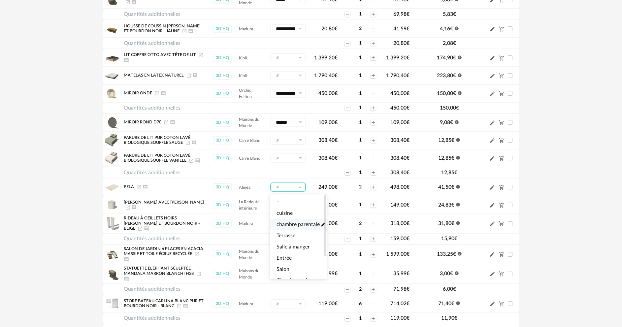
click at [296, 223] on span "chambre parentale" at bounding box center [298, 225] width 43 height 8
type input "**********"
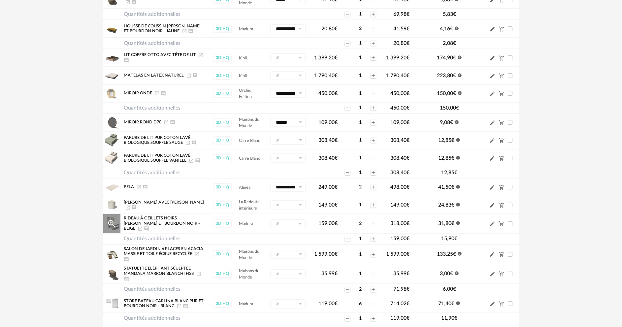
click at [297, 222] on icon at bounding box center [300, 223] width 8 height 9
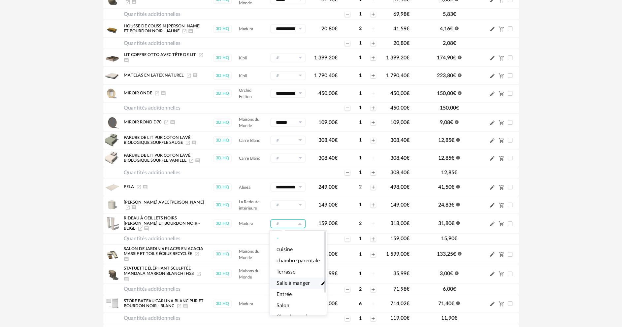
click at [289, 281] on span "Salle à manger" at bounding box center [293, 284] width 33 height 8
type input "**********"
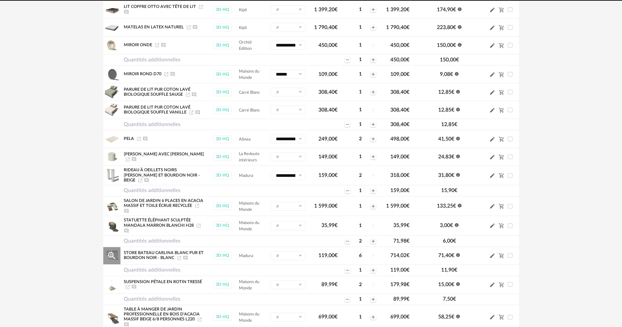
scroll to position [462, 0]
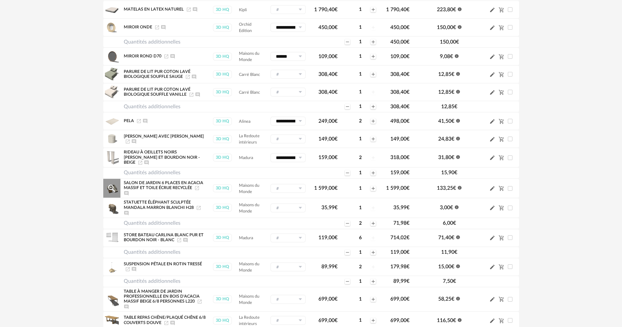
click at [297, 186] on icon at bounding box center [300, 188] width 8 height 9
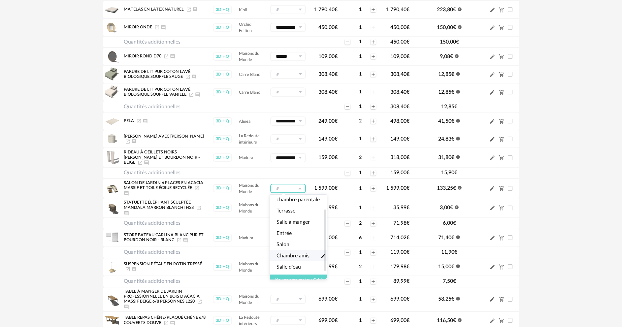
scroll to position [0, 0]
click at [286, 234] on span "Terrasse" at bounding box center [286, 236] width 19 height 8
type input "********"
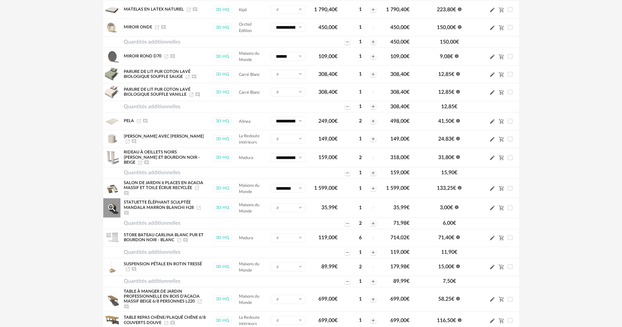
click at [300, 203] on icon at bounding box center [300, 207] width 8 height 9
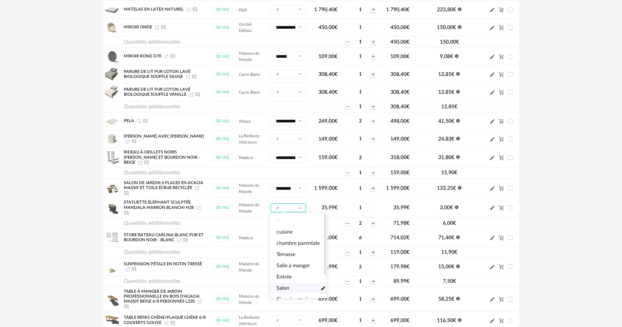
click at [285, 286] on span "Salon" at bounding box center [283, 289] width 13 height 8
type input "*****"
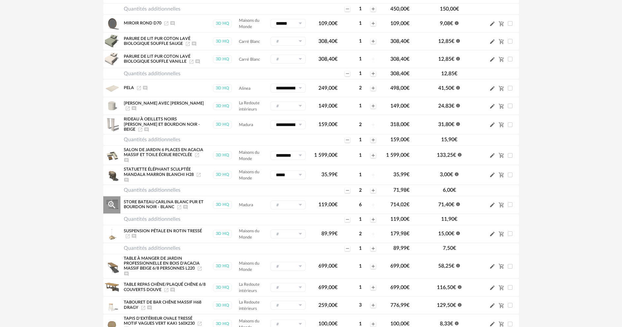
click at [299, 201] on icon at bounding box center [300, 204] width 8 height 9
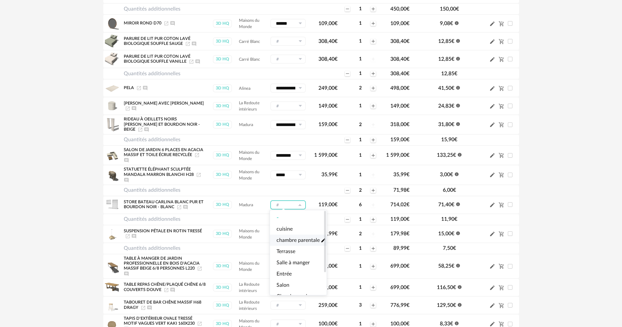
click at [292, 240] on span "chambre parentale" at bounding box center [298, 241] width 43 height 8
type input "**********"
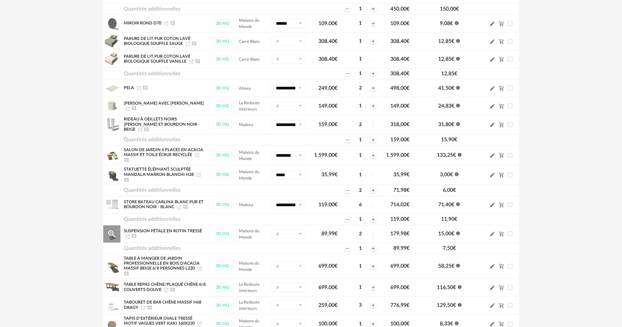
click at [298, 229] on icon at bounding box center [300, 233] width 8 height 9
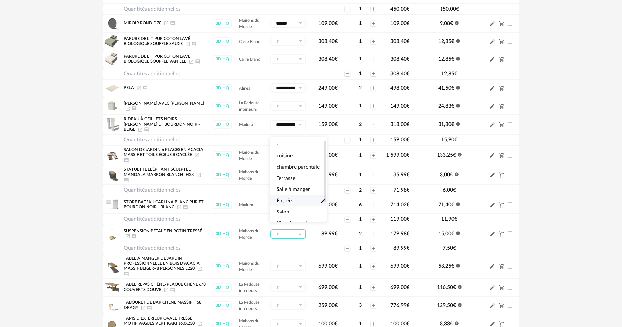
scroll to position [31, 0]
click at [291, 194] on span "Chambre amis" at bounding box center [293, 198] width 33 height 8
type input "**********"
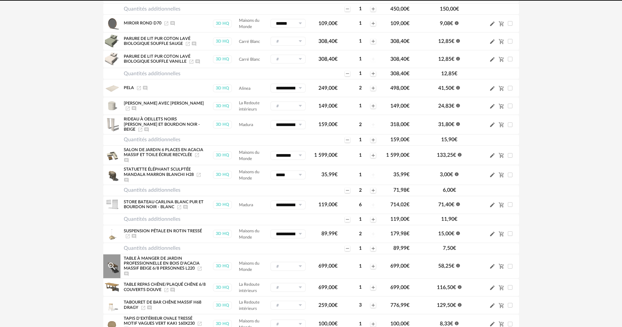
scroll to position [561, 0]
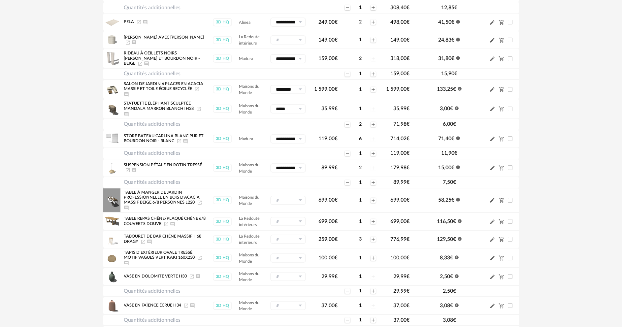
click at [299, 197] on icon at bounding box center [300, 200] width 8 height 9
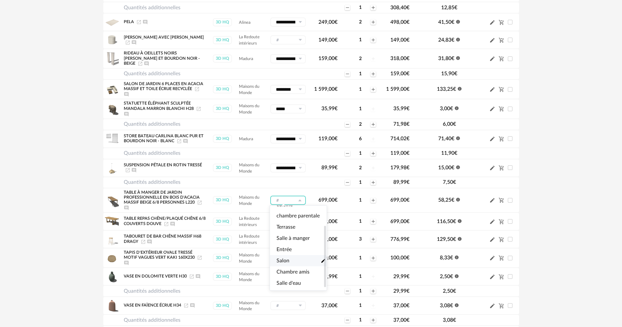
scroll to position [31, 0]
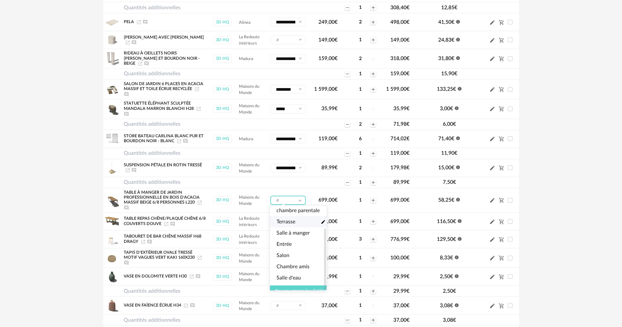
click at [293, 218] on span "Terrasse" at bounding box center [286, 222] width 19 height 8
type input "********"
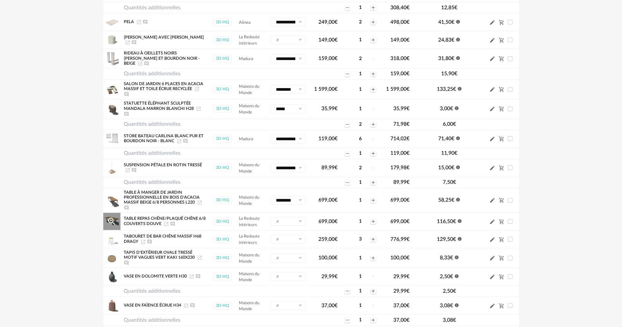
click at [300, 218] on icon at bounding box center [300, 221] width 8 height 9
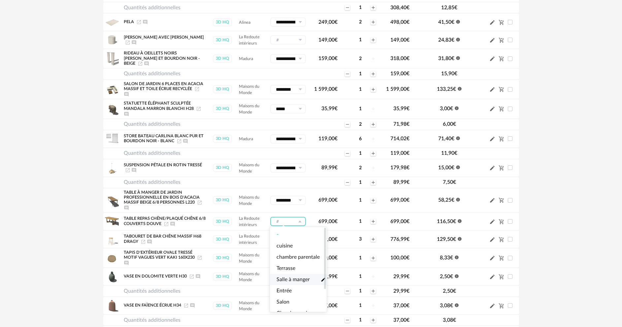
click at [294, 277] on span "Salle à manger" at bounding box center [293, 280] width 33 height 8
type input "**********"
click at [301, 235] on icon at bounding box center [300, 239] width 8 height 9
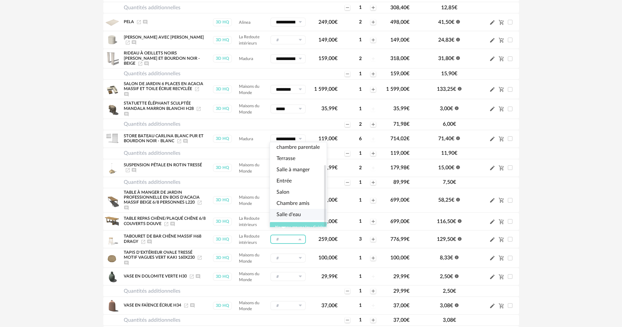
click at [284, 225] on span "Nouveau groupe (ex.: Cuisine)" at bounding box center [301, 227] width 52 height 4
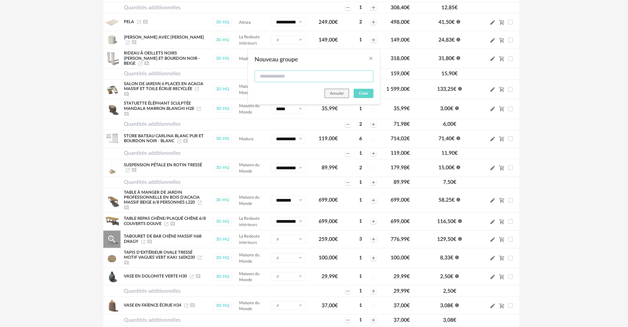
click at [282, 76] on input "Nouveau groupe" at bounding box center [313, 76] width 119 height 12
type input "*******"
click at [363, 94] on span "Créer" at bounding box center [363, 93] width 9 height 4
type input "*******"
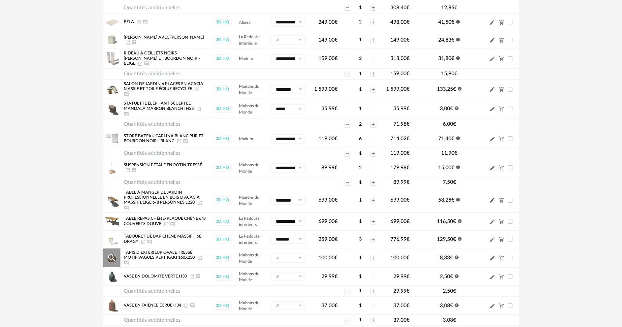
click at [297, 255] on icon at bounding box center [300, 258] width 8 height 9
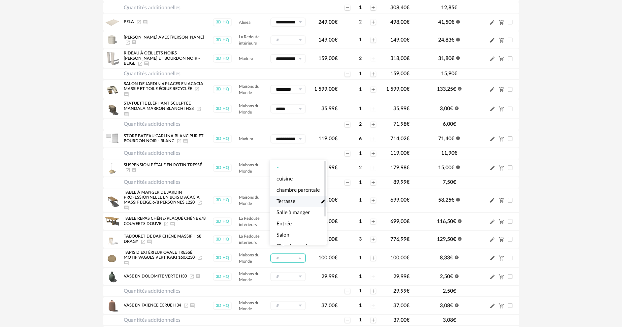
click at [288, 202] on span "Terrasse" at bounding box center [286, 202] width 19 height 8
type input "********"
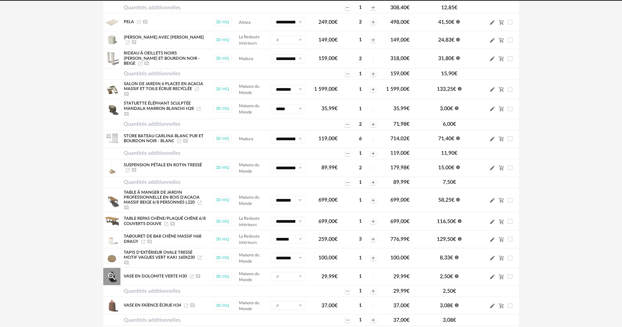
click at [299, 272] on icon at bounding box center [300, 276] width 8 height 9
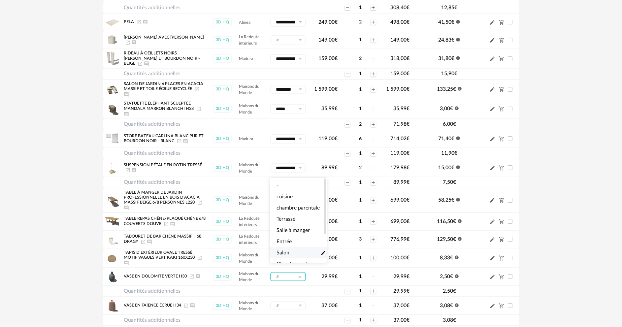
click at [282, 253] on span "Salon" at bounding box center [283, 253] width 13 height 8
type input "*****"
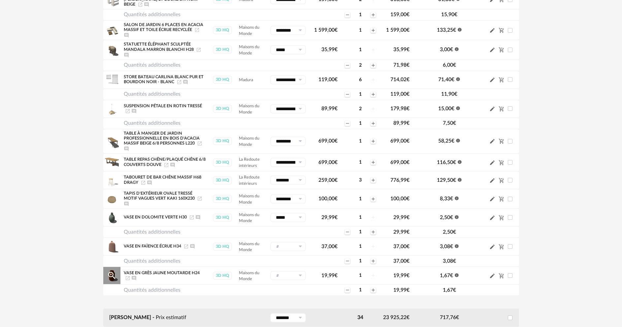
scroll to position [627, 0]
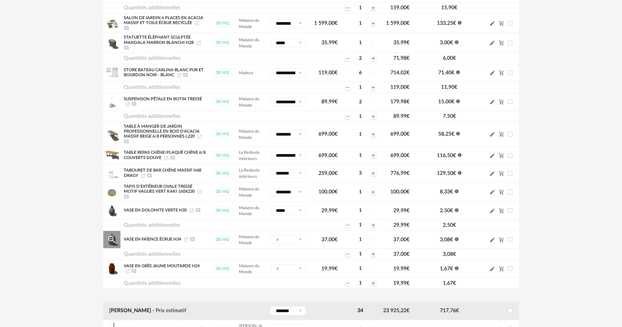
click at [298, 235] on icon at bounding box center [300, 239] width 8 height 9
click at [287, 215] on span "Salon" at bounding box center [283, 216] width 13 height 8
type input "*****"
click at [301, 264] on icon at bounding box center [300, 268] width 8 height 9
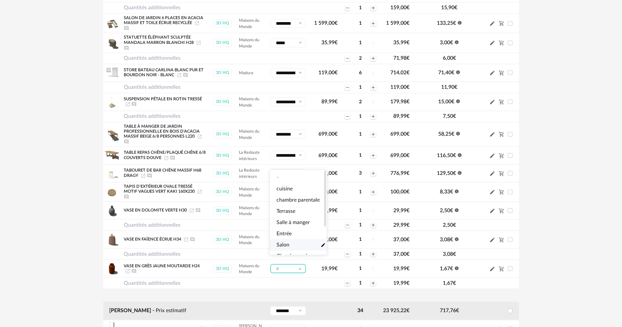
click at [293, 247] on li "Salon Pencil icon" at bounding box center [301, 244] width 62 height 11
type input "*****"
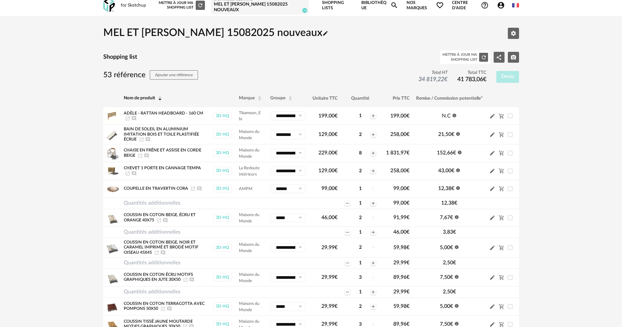
scroll to position [0, 0]
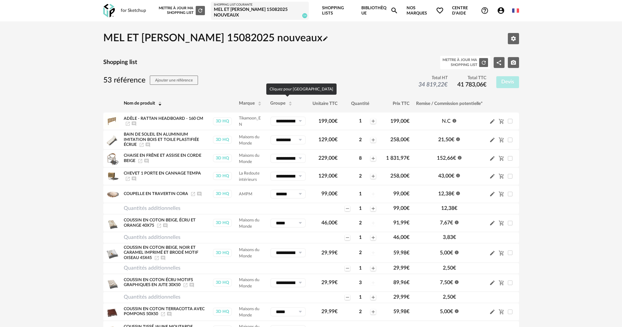
click at [280, 104] on span "Groupe" at bounding box center [277, 103] width 15 height 5
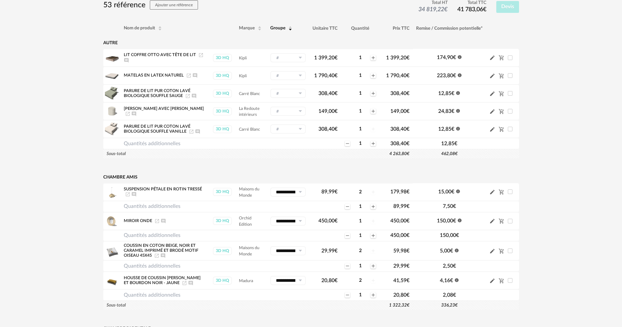
scroll to position [66, 0]
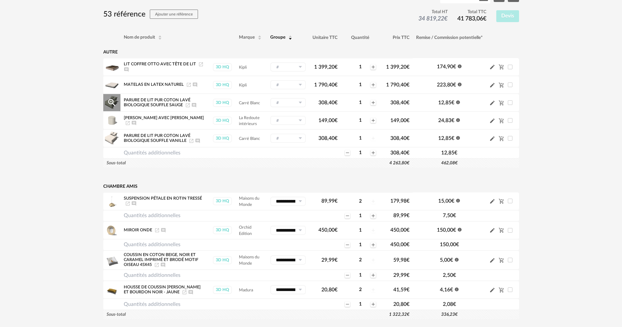
click at [298, 103] on icon at bounding box center [300, 102] width 8 height 9
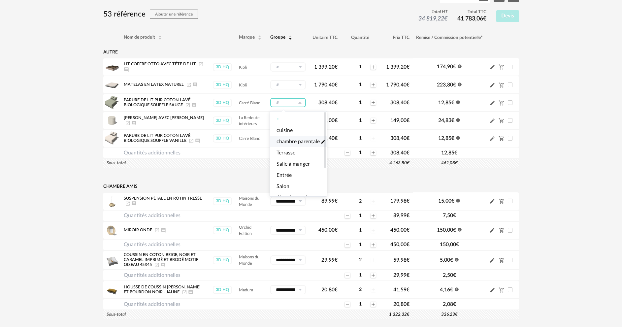
click at [294, 139] on span "chambre parentale" at bounding box center [298, 142] width 43 height 8
type input "**********"
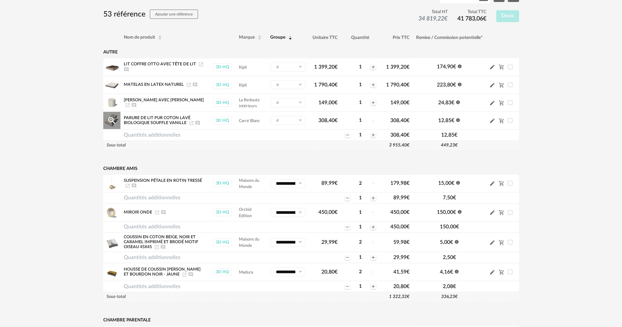
click at [301, 119] on icon at bounding box center [300, 120] width 8 height 9
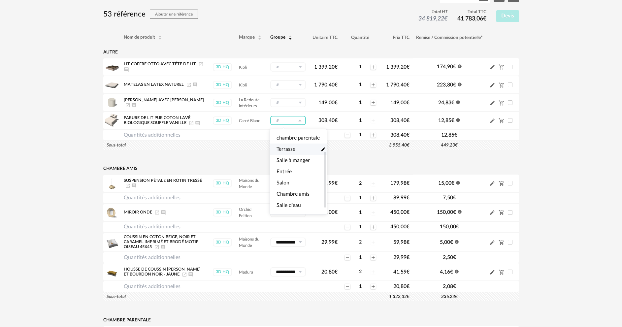
scroll to position [33, 0]
click at [291, 180] on span "Chambre amis" at bounding box center [293, 183] width 33 height 8
type input "**********"
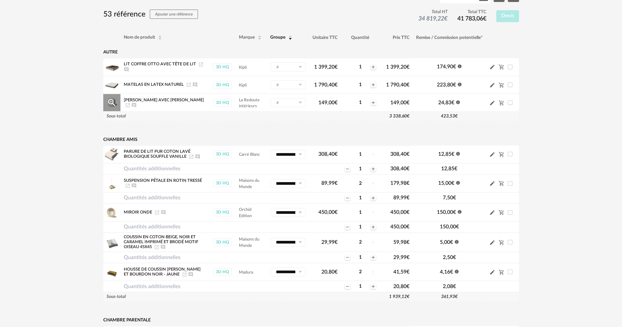
click at [299, 102] on icon at bounding box center [300, 102] width 8 height 9
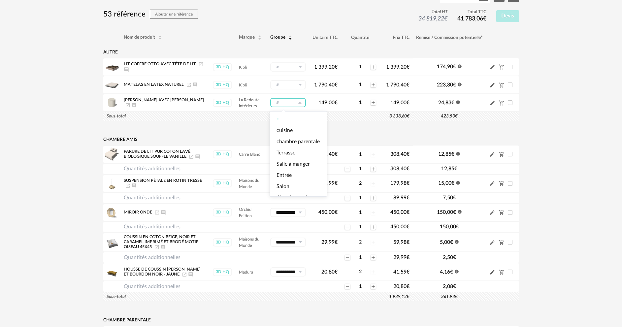
click at [164, 120] on td "Sous-total" at bounding box center [156, 116] width 106 height 9
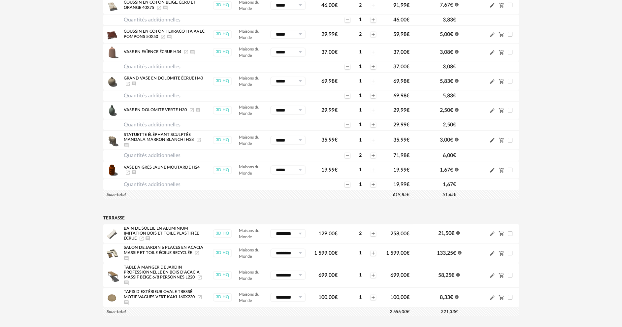
scroll to position [924, 0]
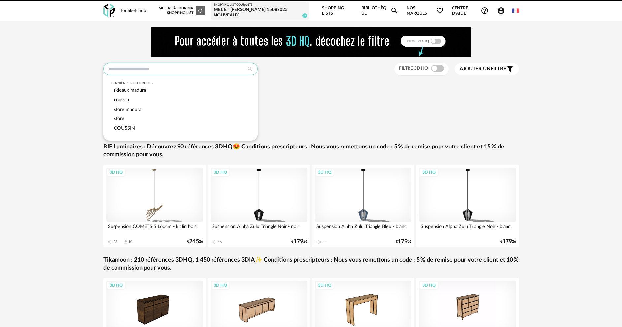
click at [185, 63] on input "text" at bounding box center [180, 69] width 154 height 12
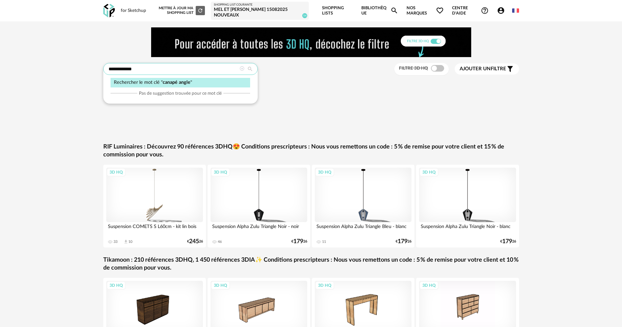
type input "**********"
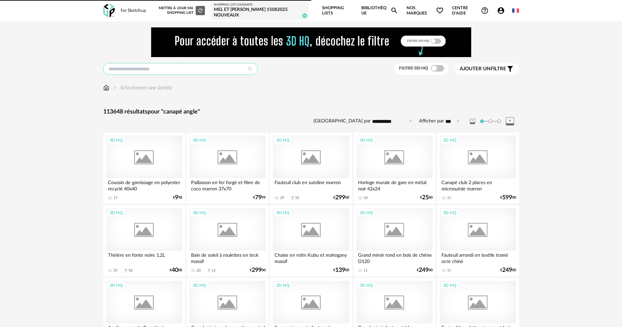
type input "**********"
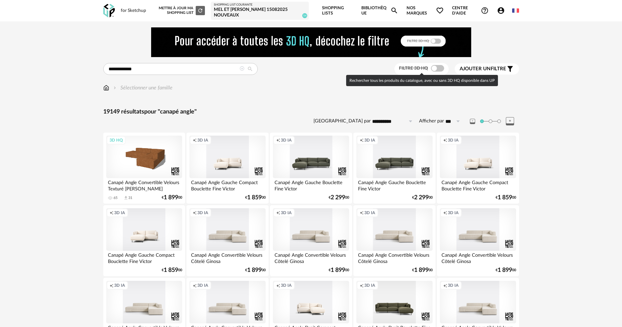
click at [441, 70] on span at bounding box center [437, 68] width 13 height 7
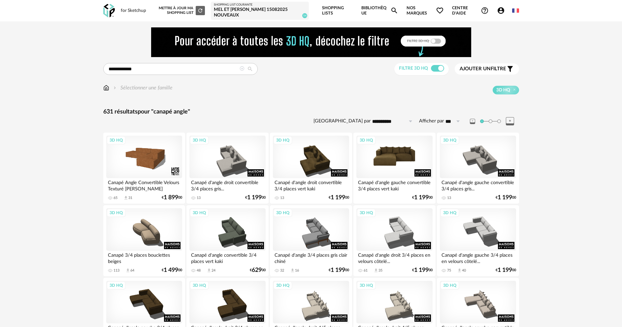
click at [401, 165] on div "3D HQ" at bounding box center [394, 157] width 76 height 43
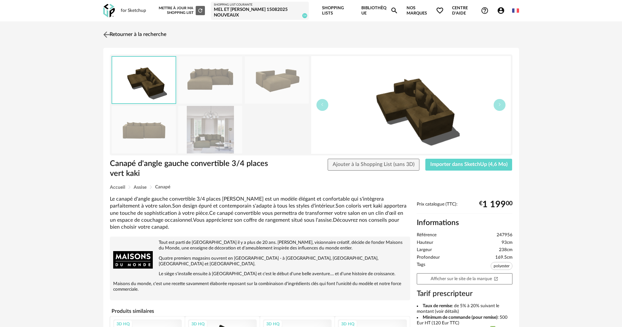
click at [157, 34] on link "Retourner à la recherche" at bounding box center [134, 34] width 65 height 15
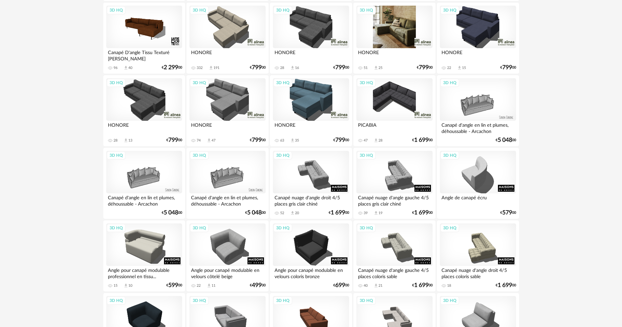
scroll to position [1023, 0]
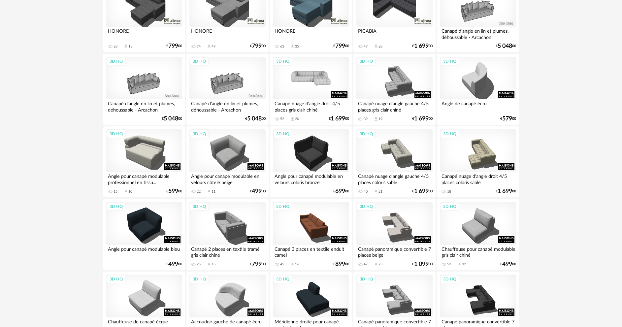
click at [309, 88] on div "3D HQ" at bounding box center [311, 78] width 76 height 43
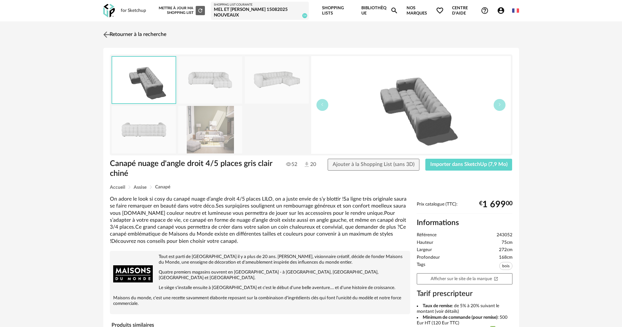
click at [121, 35] on link "Retourner à la recherche" at bounding box center [134, 34] width 65 height 15
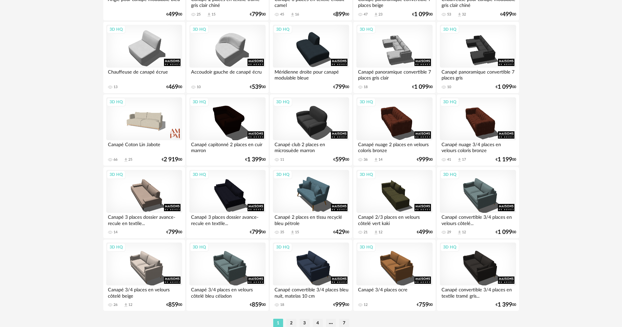
scroll to position [1302, 0]
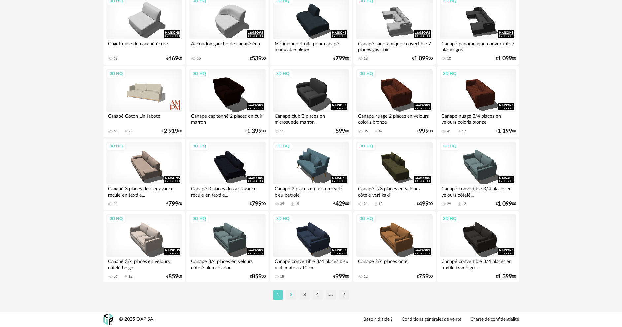
click at [291, 294] on li "2" at bounding box center [292, 294] width 10 height 9
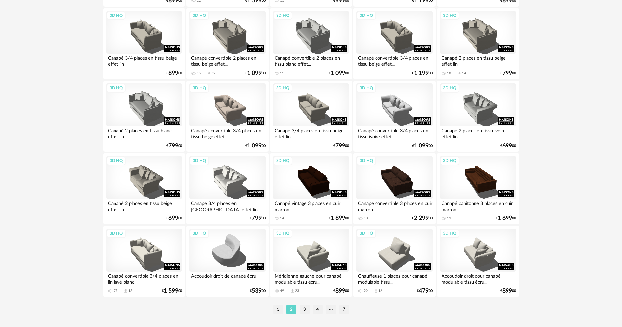
scroll to position [1302, 0]
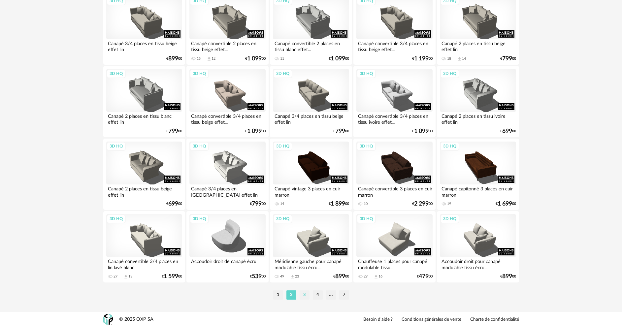
click at [306, 296] on li "3" at bounding box center [305, 294] width 10 height 9
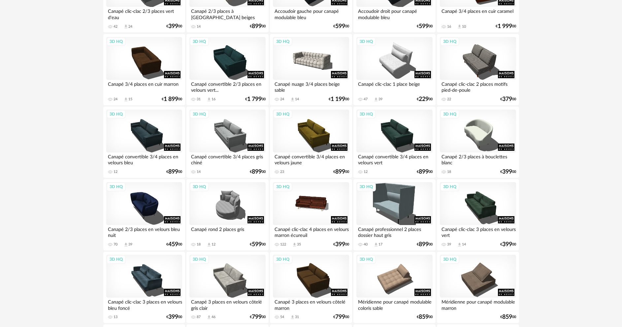
scroll to position [1302, 0]
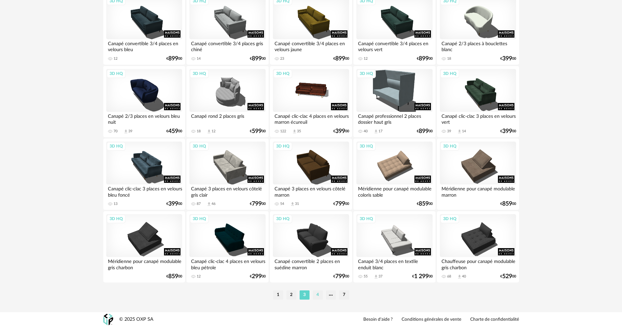
click at [318, 293] on li "4" at bounding box center [318, 294] width 10 height 9
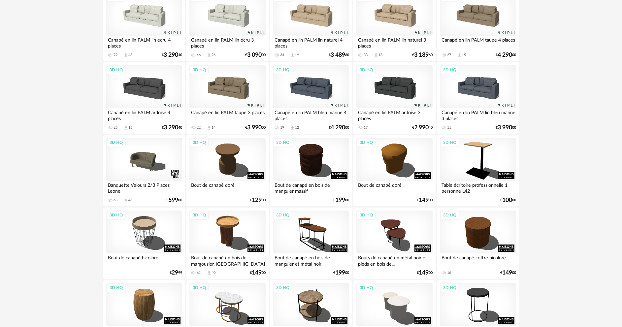
scroll to position [1302, 0]
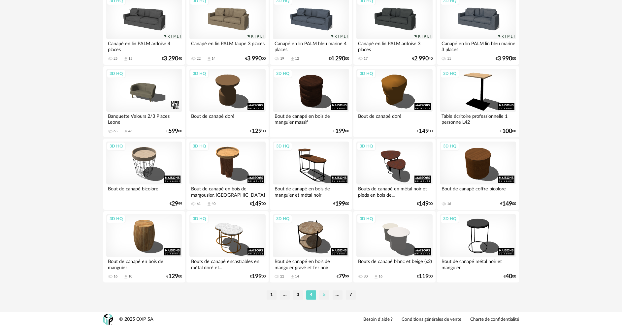
click at [324, 292] on li "5" at bounding box center [325, 294] width 10 height 9
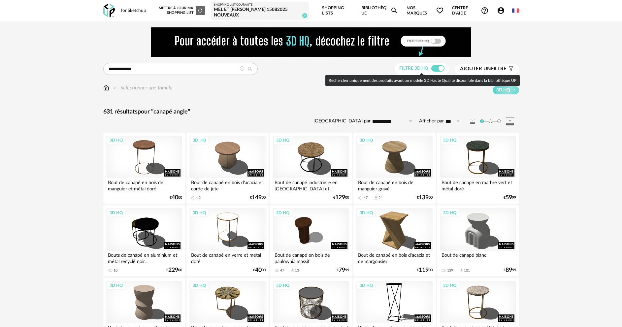
click at [431, 68] on span at bounding box center [437, 68] width 13 height 7
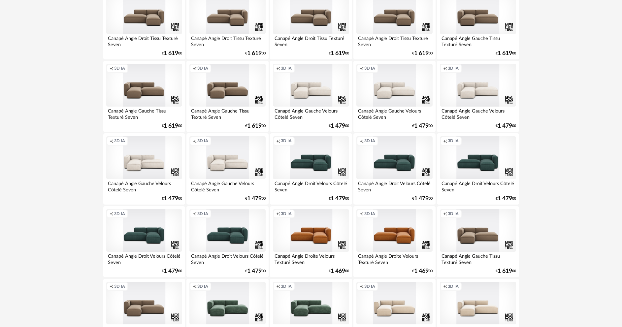
scroll to position [660, 0]
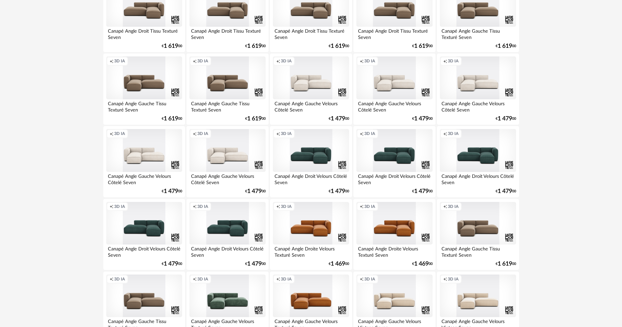
click at [304, 293] on div "Creation icon 3D IA" at bounding box center [311, 296] width 76 height 43
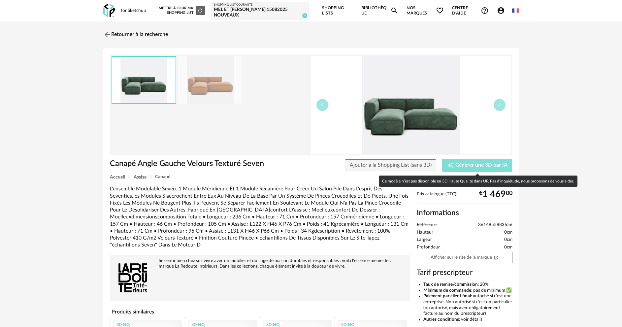
click at [454, 163] on icon "Creation icon" at bounding box center [450, 165] width 7 height 7
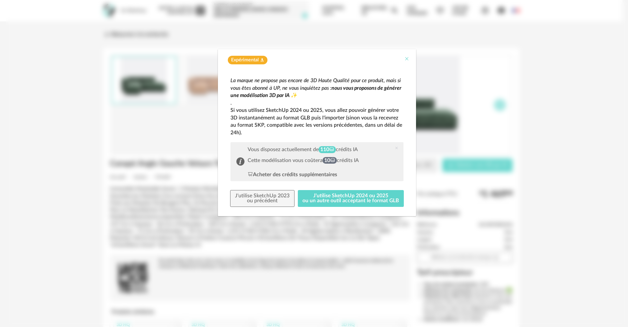
click at [407, 56] on icon "Close" at bounding box center [406, 58] width 5 height 5
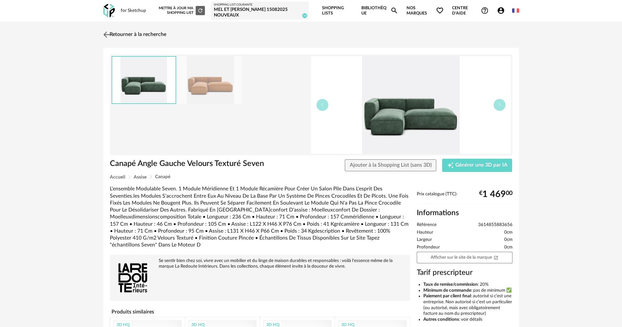
click at [117, 31] on link "Retourner à la recherche" at bounding box center [134, 34] width 65 height 15
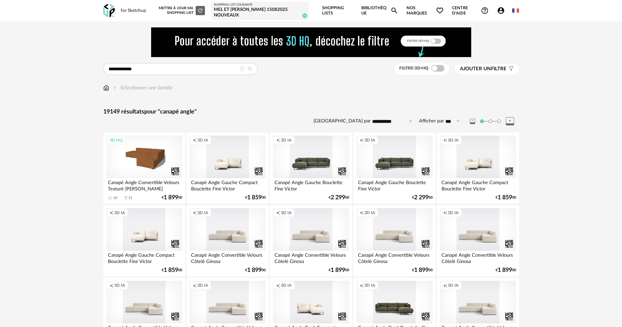
click at [471, 69] on span "Ajouter un" at bounding box center [475, 68] width 31 height 5
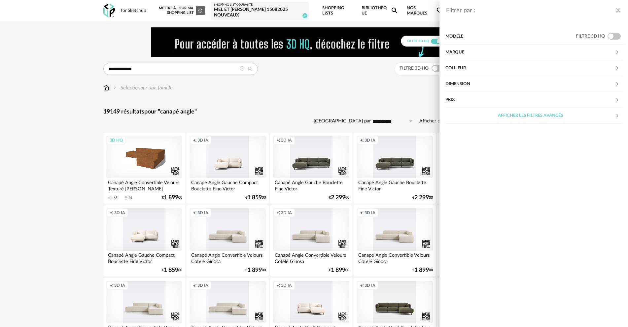
click at [474, 66] on div "Couleur" at bounding box center [530, 68] width 170 height 16
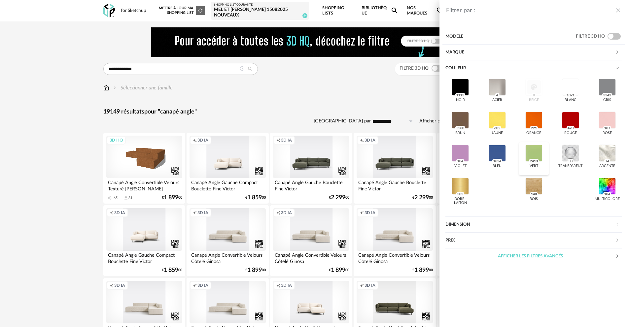
click at [532, 152] on div at bounding box center [533, 153] width 17 height 17
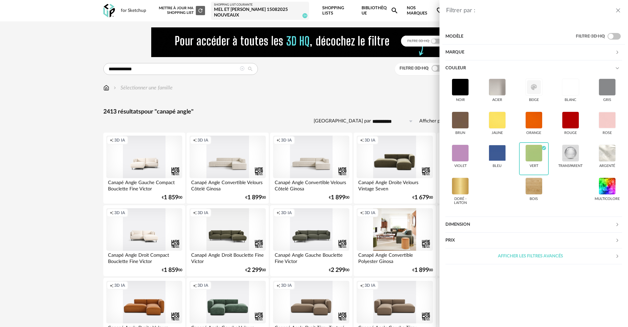
click at [468, 223] on div "Dimension" at bounding box center [530, 225] width 170 height 16
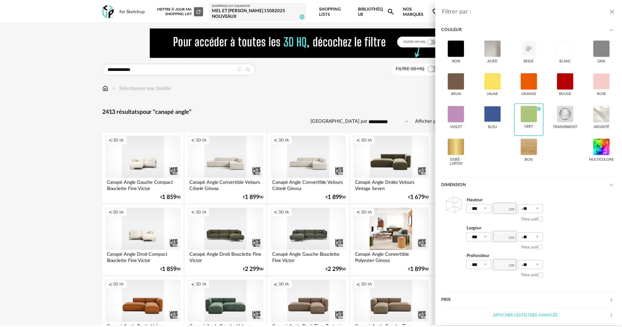
scroll to position [40, 0]
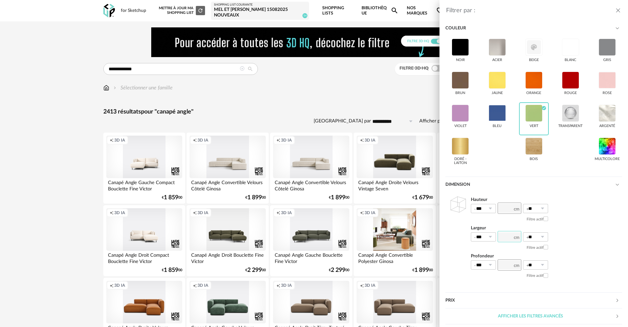
click at [503, 236] on input "number" at bounding box center [509, 236] width 24 height 11
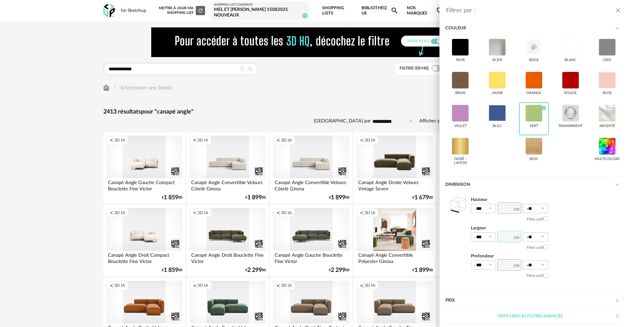
drag, startPoint x: 512, startPoint y: 235, endPoint x: 501, endPoint y: 235, distance: 11.2
click at [501, 235] on input "**" at bounding box center [509, 236] width 24 height 11
type input "***"
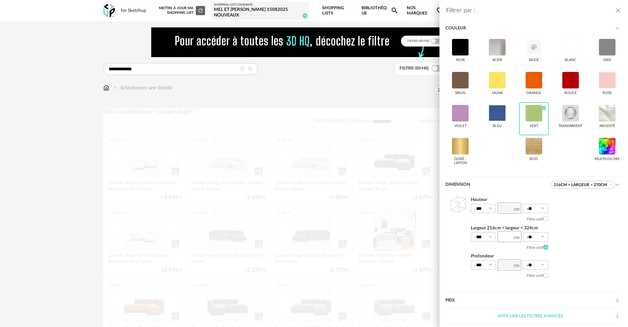
click at [586, 229] on div "Hauteur *** 0% 10% 20% 30% 40% 50% 60% 70% 80% 90% 100% ** 0% 10% 20% 30% 40% 5…" at bounding box center [533, 238] width 177 height 91
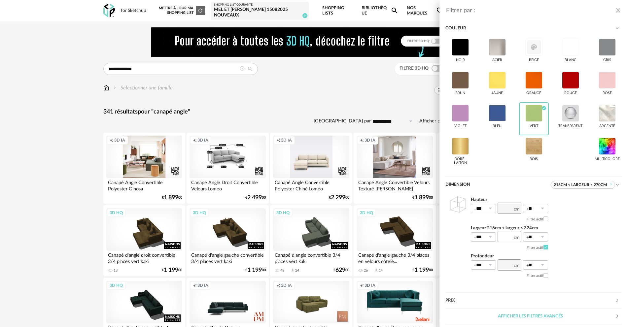
click at [379, 116] on div "Filtrer par : Modèle Filtre 3D HQ Marque &tradition 0 101 Copenhagen 0 366 Conc…" at bounding box center [314, 163] width 628 height 327
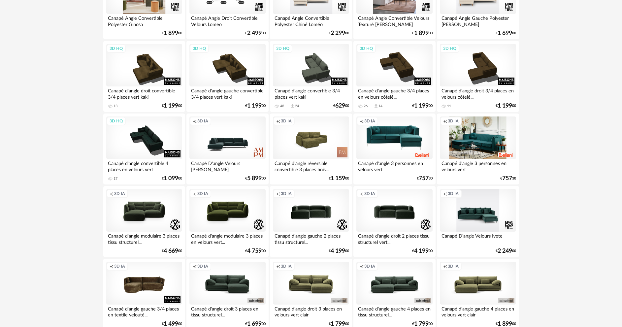
scroll to position [165, 0]
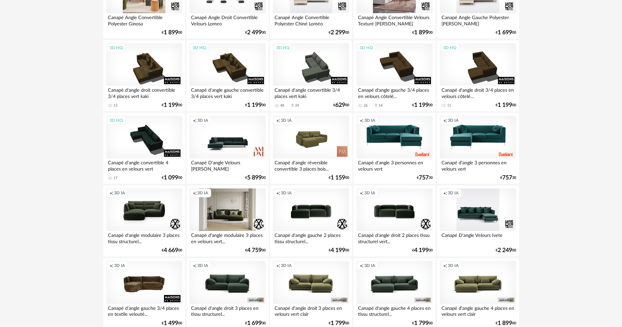
click at [231, 218] on div "Creation icon 3D IA" at bounding box center [227, 209] width 76 height 43
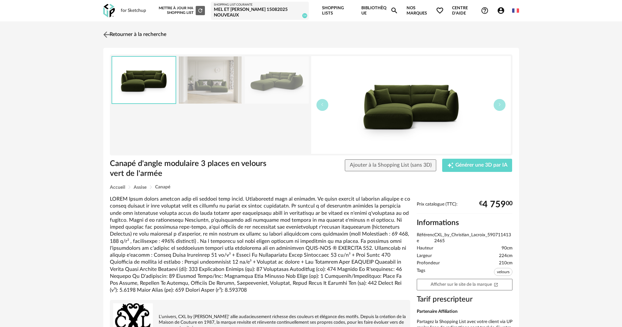
click at [165, 32] on link "Retourner à la recherche" at bounding box center [134, 34] width 65 height 15
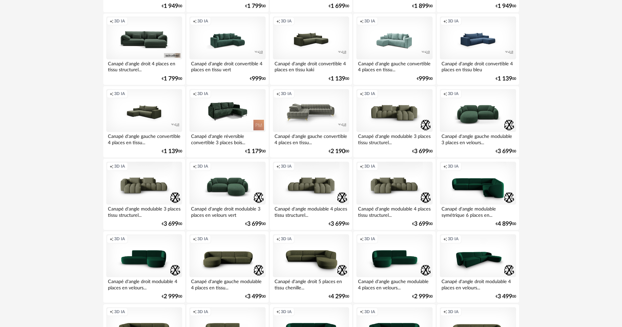
scroll to position [561, 0]
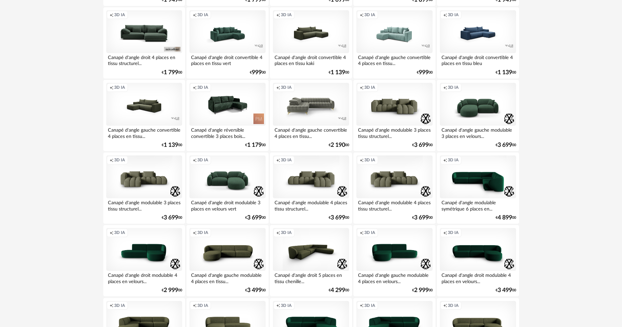
click at [276, 254] on div "Creation icon 3D IA" at bounding box center [311, 249] width 76 height 43
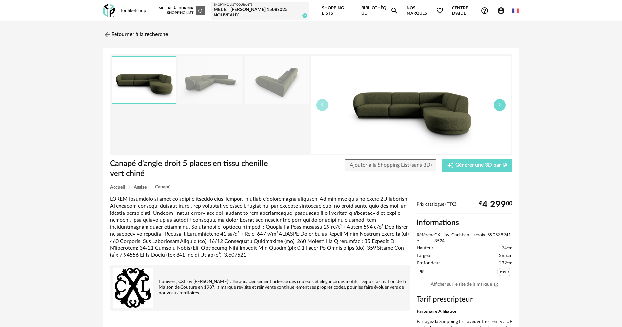
click at [503, 108] on button "button" at bounding box center [500, 105] width 12 height 12
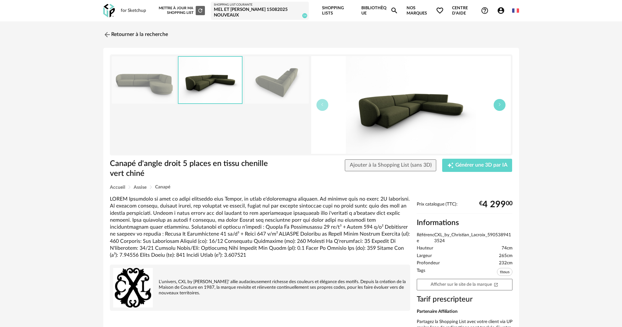
click at [503, 108] on button "button" at bounding box center [500, 105] width 12 height 12
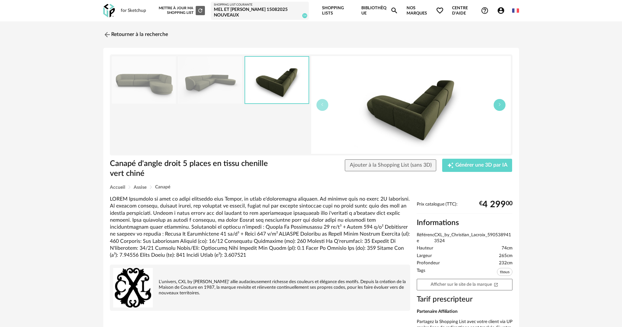
click at [503, 108] on button "button" at bounding box center [500, 105] width 12 height 12
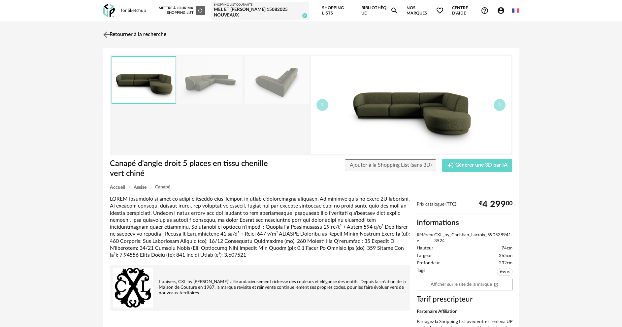
click at [136, 37] on link "Retourner à la recherche" at bounding box center [134, 34] width 65 height 15
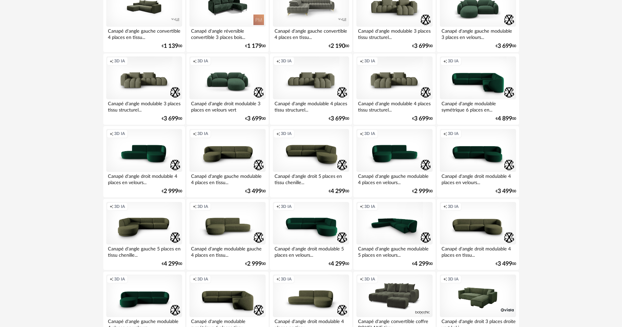
scroll to position [693, 0]
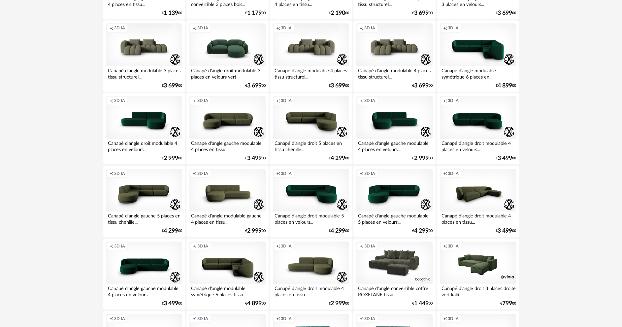
click at [483, 200] on div "Creation icon 3D IA" at bounding box center [478, 190] width 76 height 43
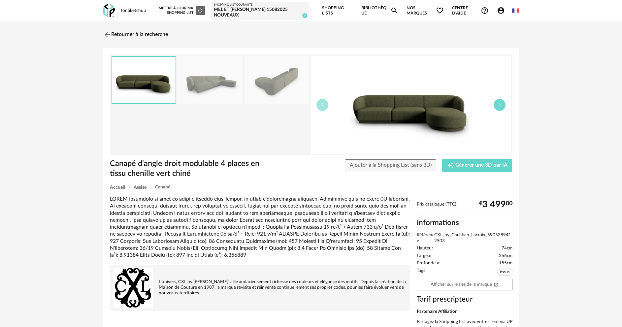
click at [501, 107] on button "button" at bounding box center [500, 105] width 12 height 12
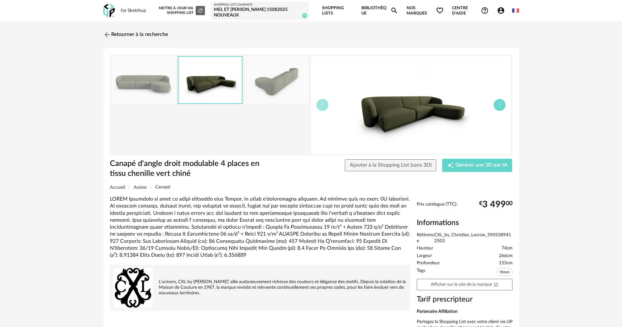
click at [501, 107] on button "button" at bounding box center [500, 105] width 12 height 12
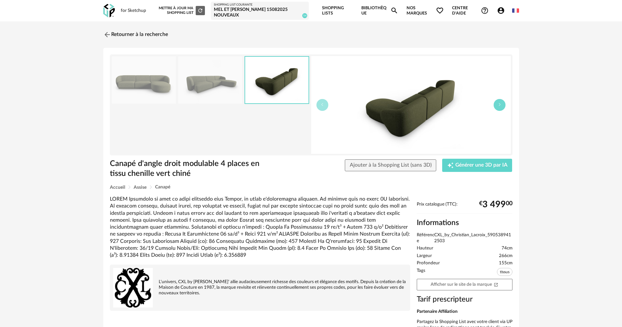
click at [501, 107] on button "button" at bounding box center [500, 105] width 12 height 12
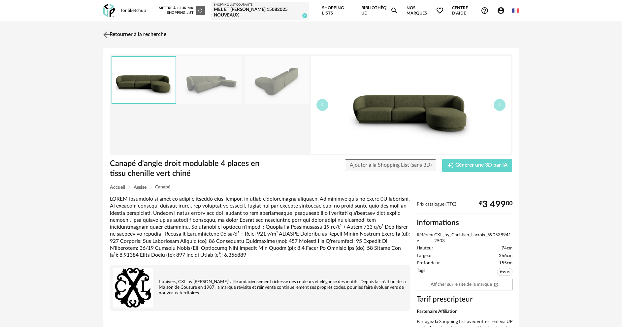
click at [154, 35] on link "Retourner à la recherche" at bounding box center [134, 34] width 65 height 15
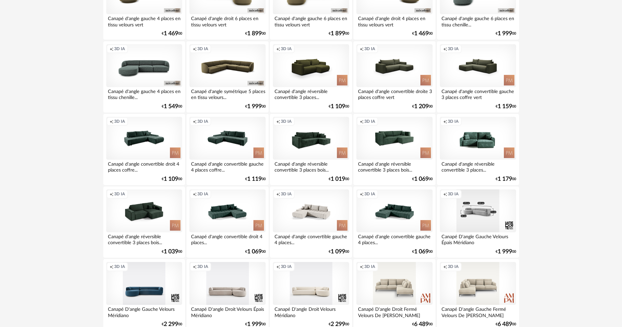
scroll to position [1188, 0]
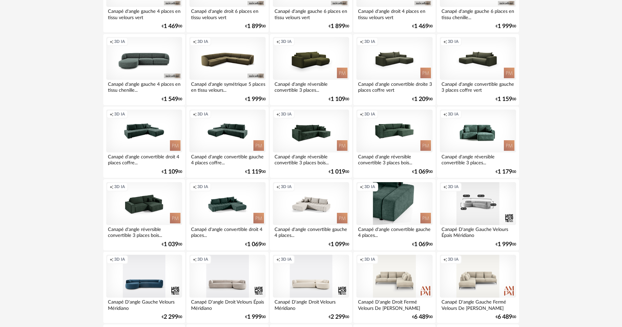
click at [387, 212] on div "Creation icon 3D IA" at bounding box center [394, 203] width 76 height 43
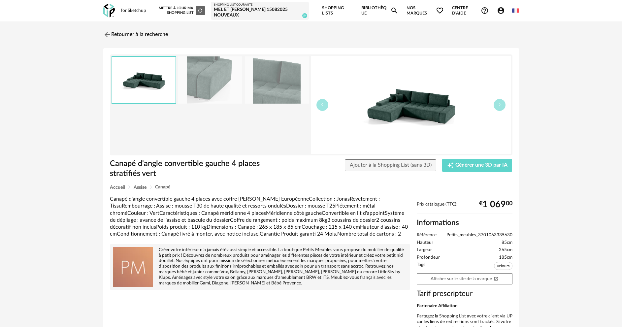
click at [429, 122] on img at bounding box center [411, 105] width 200 height 98
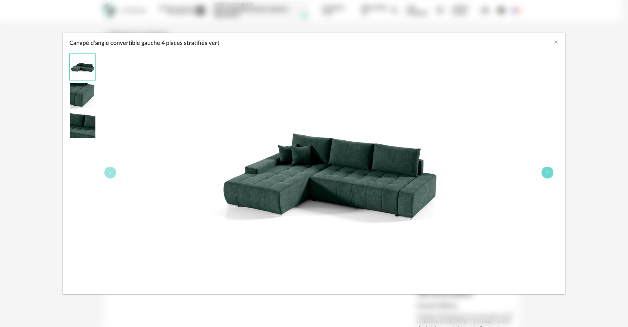
click at [547, 172] on icon "Canapé d'angle convertible gauche 4 places stratifiés vert" at bounding box center [547, 172] width 4 height 4
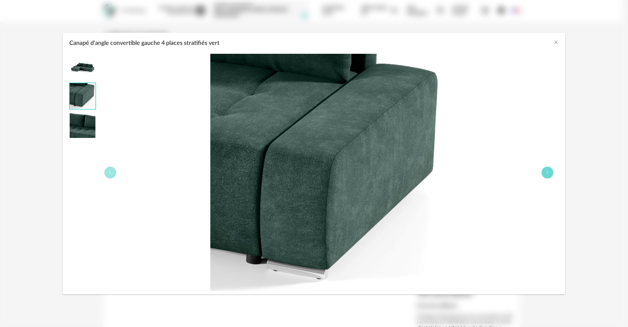
click at [547, 172] on icon "Canapé d'angle convertible gauche 4 places stratifiés vert" at bounding box center [547, 172] width 4 height 4
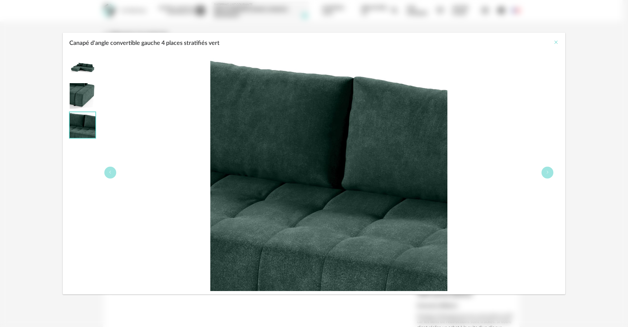
click at [553, 44] on icon "Close" at bounding box center [555, 42] width 5 height 5
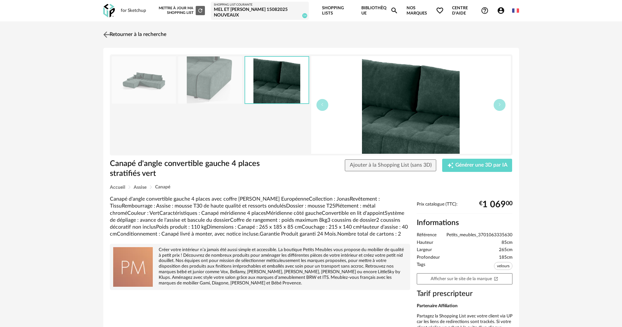
click at [139, 35] on link "Retourner à la recherche" at bounding box center [134, 34] width 65 height 15
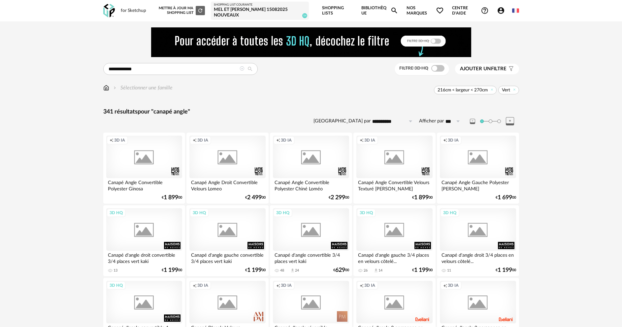
scroll to position [1188, 0]
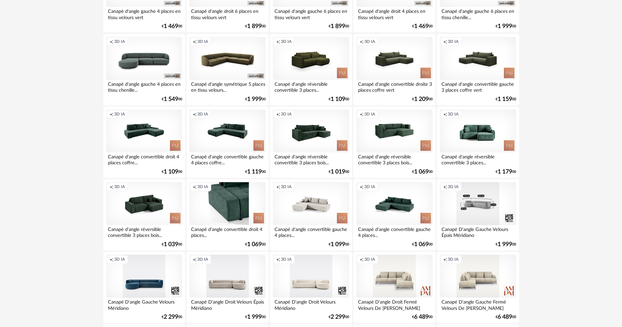
click at [215, 209] on div "Creation icon 3D IA" at bounding box center [227, 203] width 76 height 43
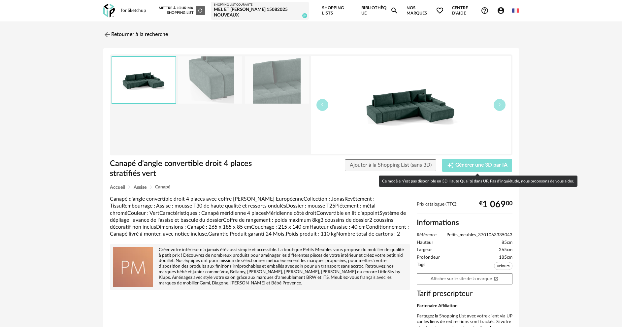
click at [470, 166] on span "Générer une 3D par IA" at bounding box center [482, 165] width 52 height 5
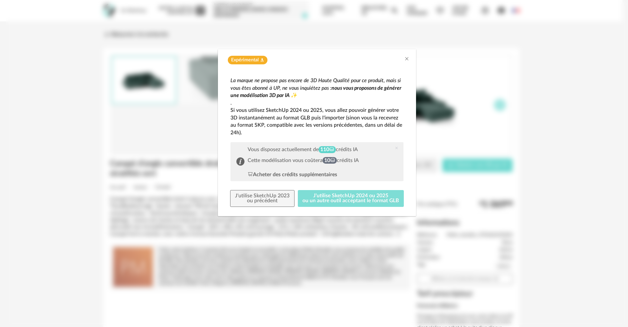
click at [326, 197] on button "J'utilise SketchUp 2024 ou 2025 ou un autre outil acceptant le format GLB" at bounding box center [351, 198] width 106 height 17
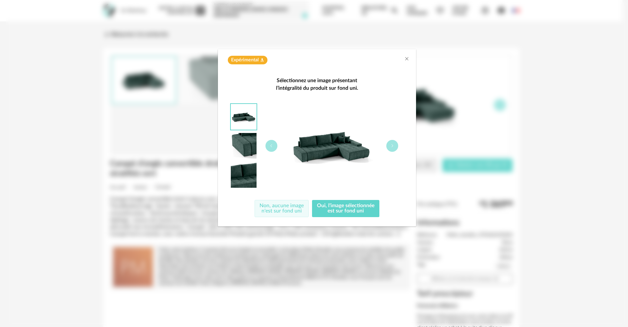
click at [285, 209] on button "Non, aucune image n'est sur fond uni" at bounding box center [281, 208] width 54 height 17
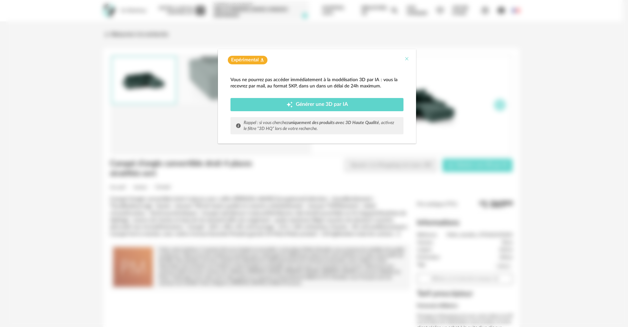
click at [406, 57] on icon "Close" at bounding box center [406, 58] width 5 height 5
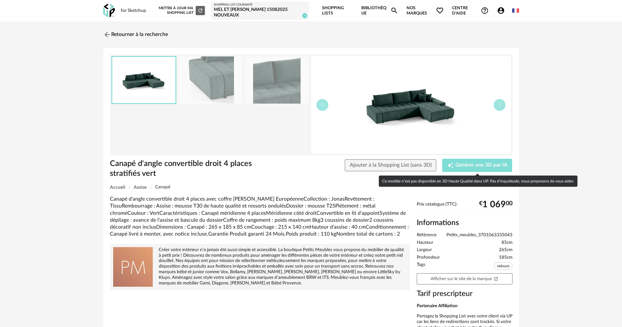
click at [463, 163] on span "Générer une 3D par IA" at bounding box center [482, 165] width 52 height 5
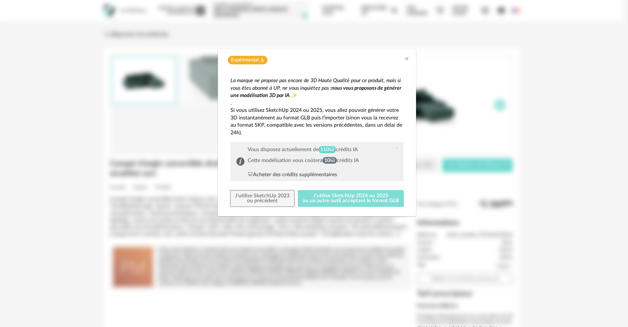
click at [329, 196] on button "J'utilise SketchUp 2024 ou 2025 ou un autre outil acceptant le format GLB" at bounding box center [351, 198] width 106 height 17
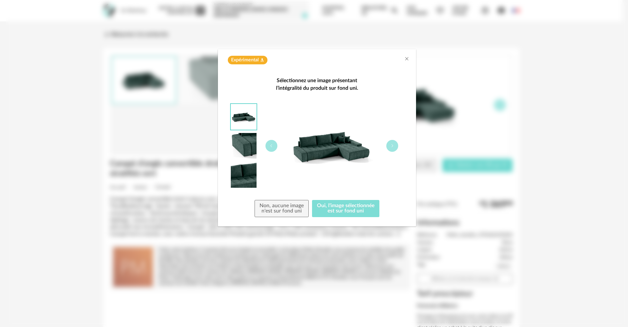
click at [331, 208] on button "Oui, l'image sélectionnée est sur fond uni" at bounding box center [345, 208] width 67 height 17
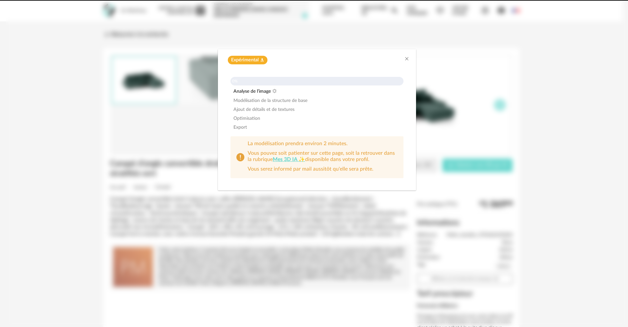
click at [283, 158] on link "Mes 3D IA ✨" at bounding box center [289, 159] width 32 height 5
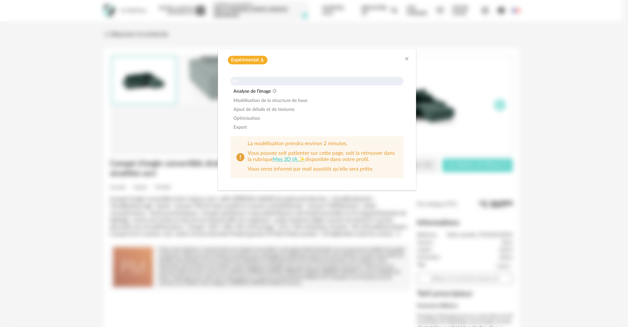
click at [284, 159] on link "Mes 3D IA ✨" at bounding box center [289, 159] width 32 height 5
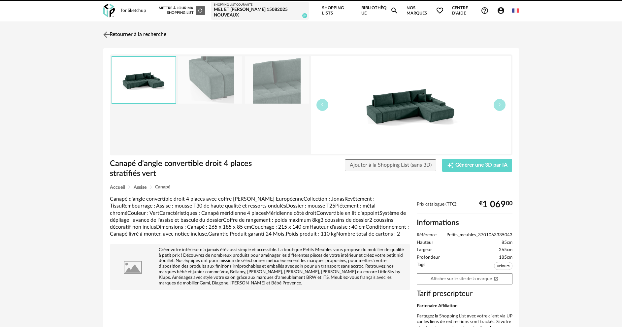
click at [148, 31] on link "Retourner à la recherche" at bounding box center [134, 34] width 65 height 15
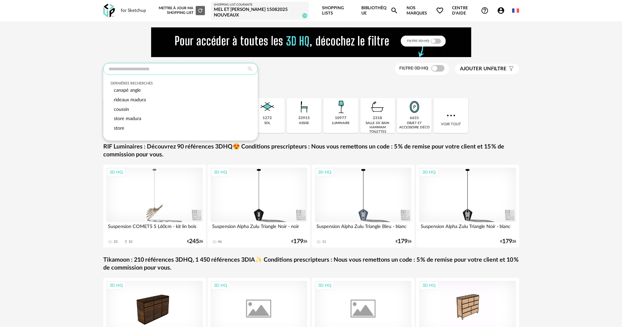
click at [164, 65] on input "text" at bounding box center [180, 69] width 154 height 12
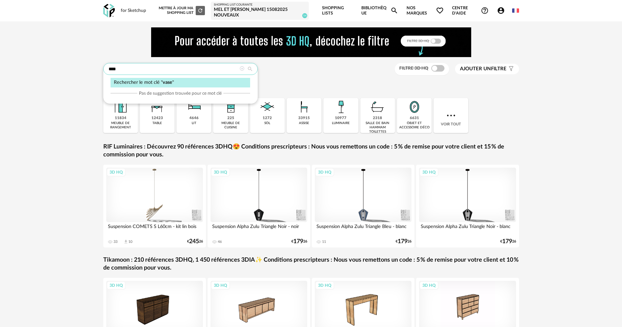
type input "****"
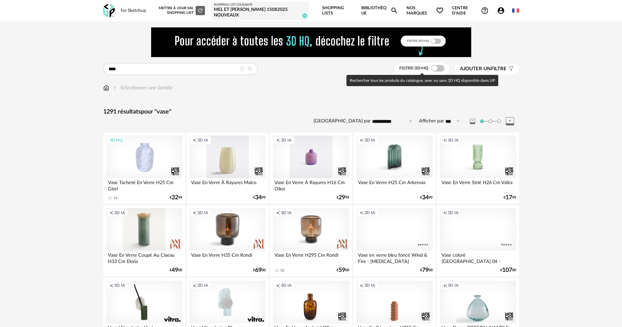
click at [440, 68] on span at bounding box center [437, 68] width 13 height 7
